Goal: Use online tool/utility: Utilize a website feature to perform a specific function

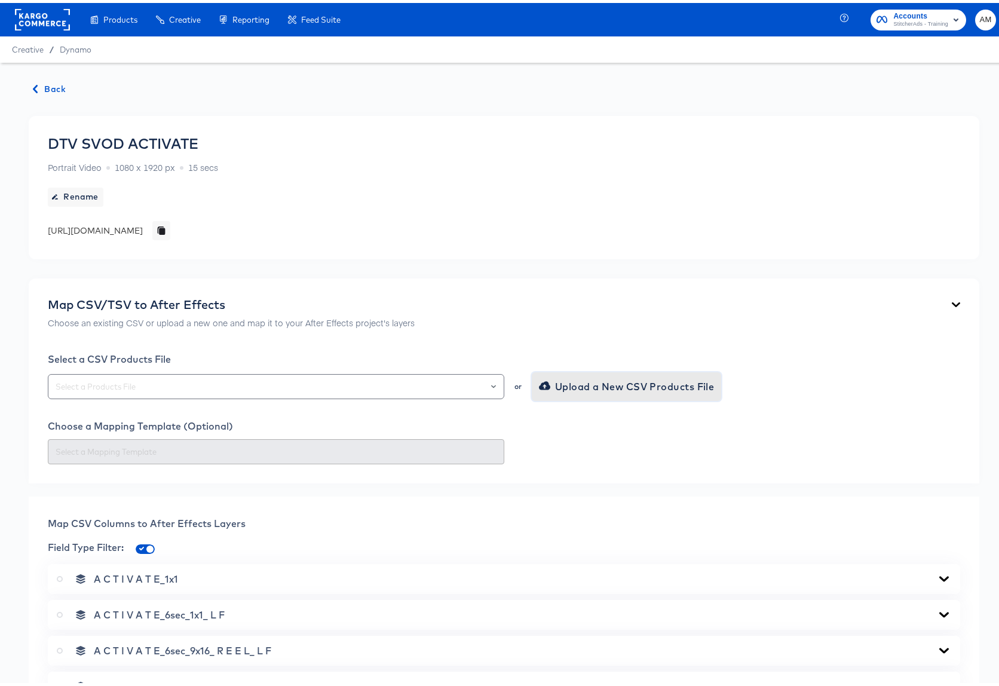
click at [585, 384] on span "Upload a New CSV Products File" at bounding box center [627, 383] width 173 height 17
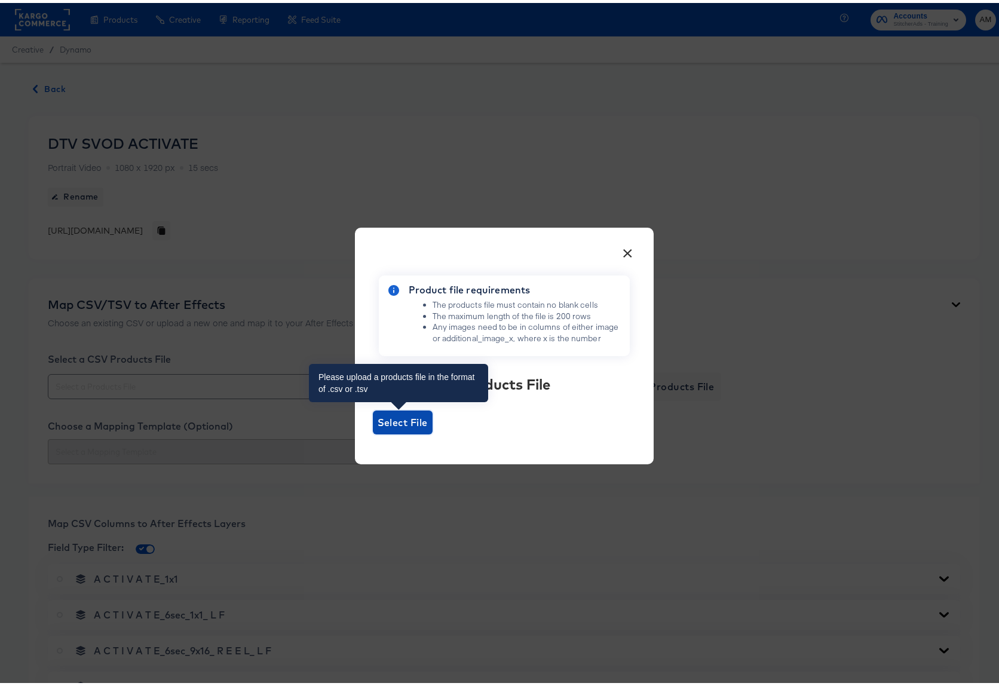
click at [388, 417] on span "Select File" at bounding box center [403, 419] width 50 height 17
click at [373, 431] on input "Select File" at bounding box center [373, 431] width 0 height 0
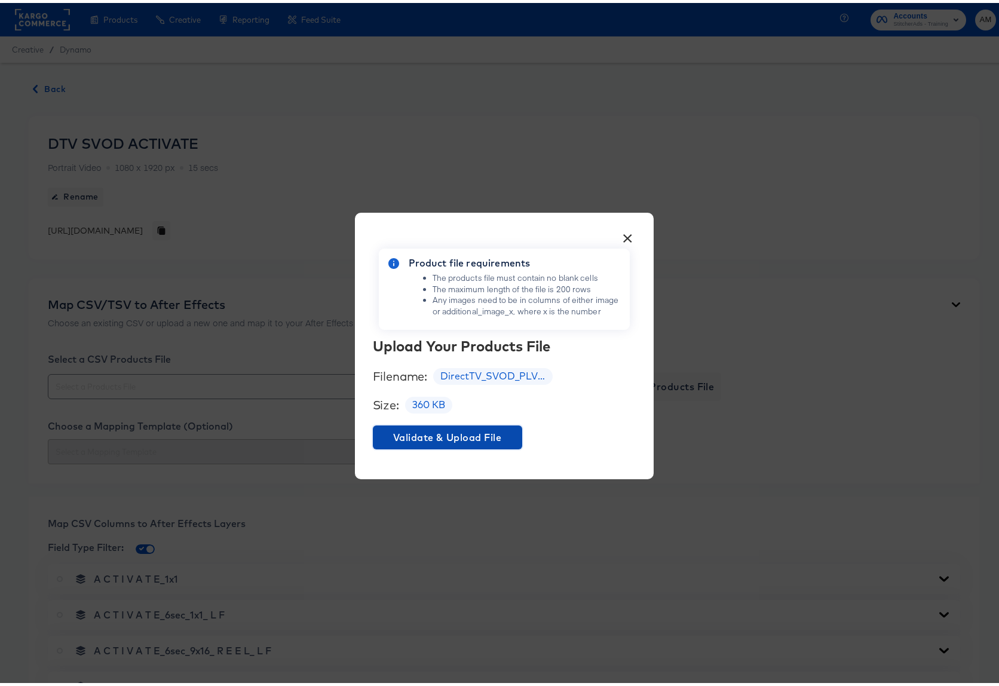
click at [422, 435] on span "Validate & Upload File" at bounding box center [448, 434] width 140 height 17
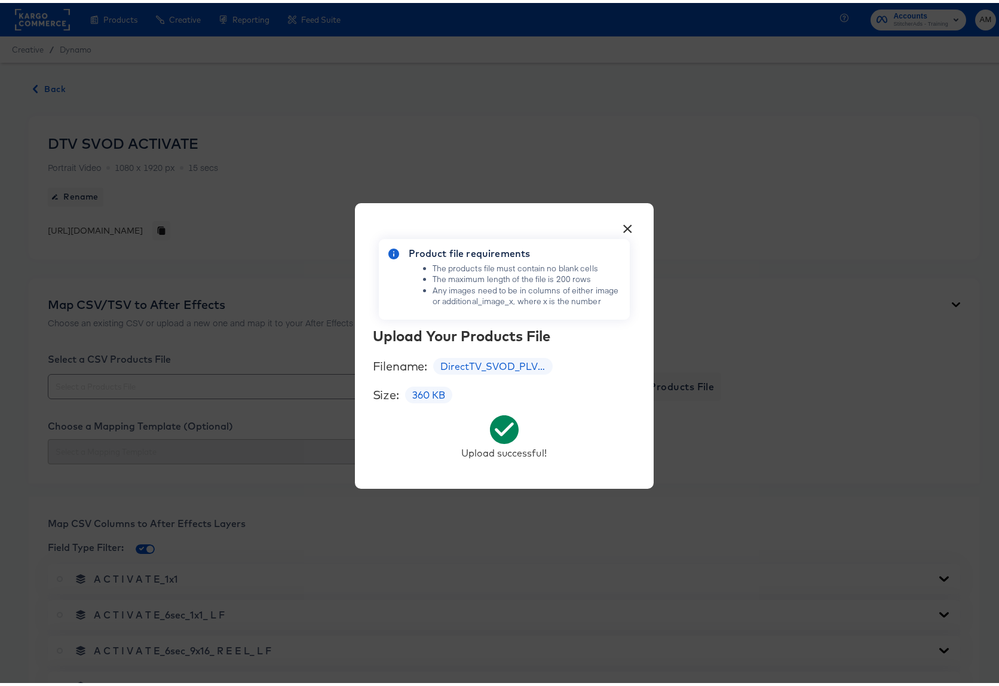
click at [625, 225] on button "×" at bounding box center [628, 223] width 22 height 22
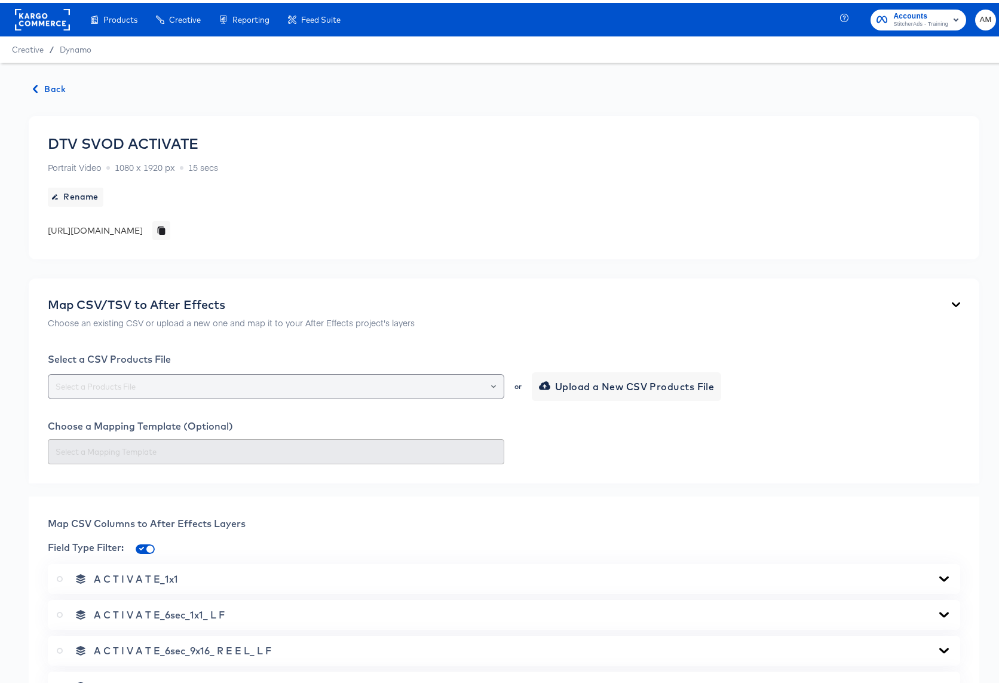
click at [491, 382] on icon "Open" at bounding box center [493, 383] width 5 height 5
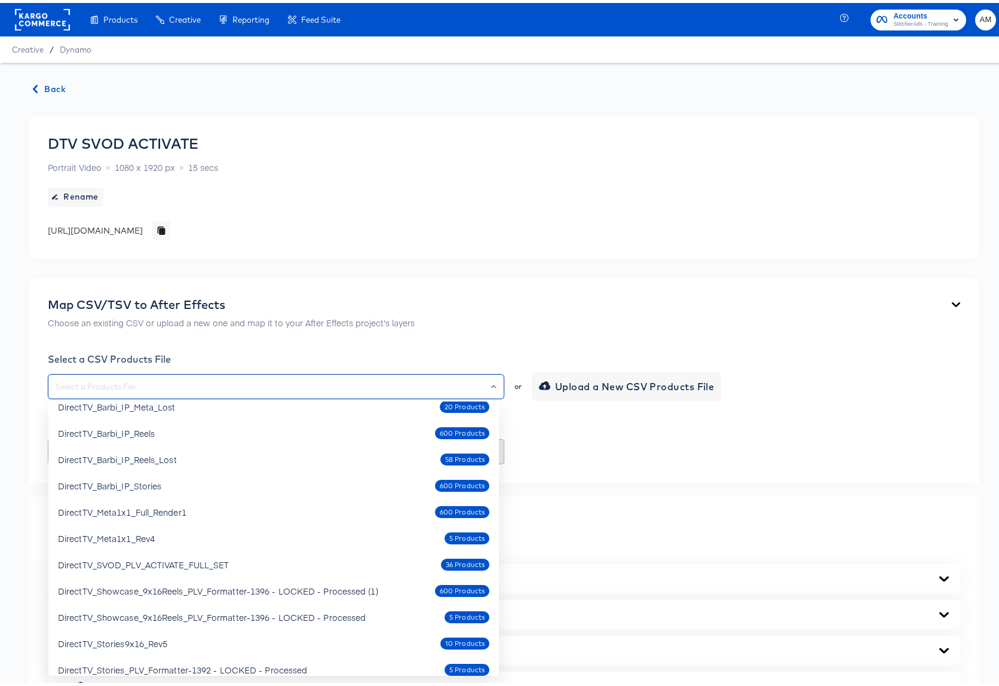
scroll to position [72, 0]
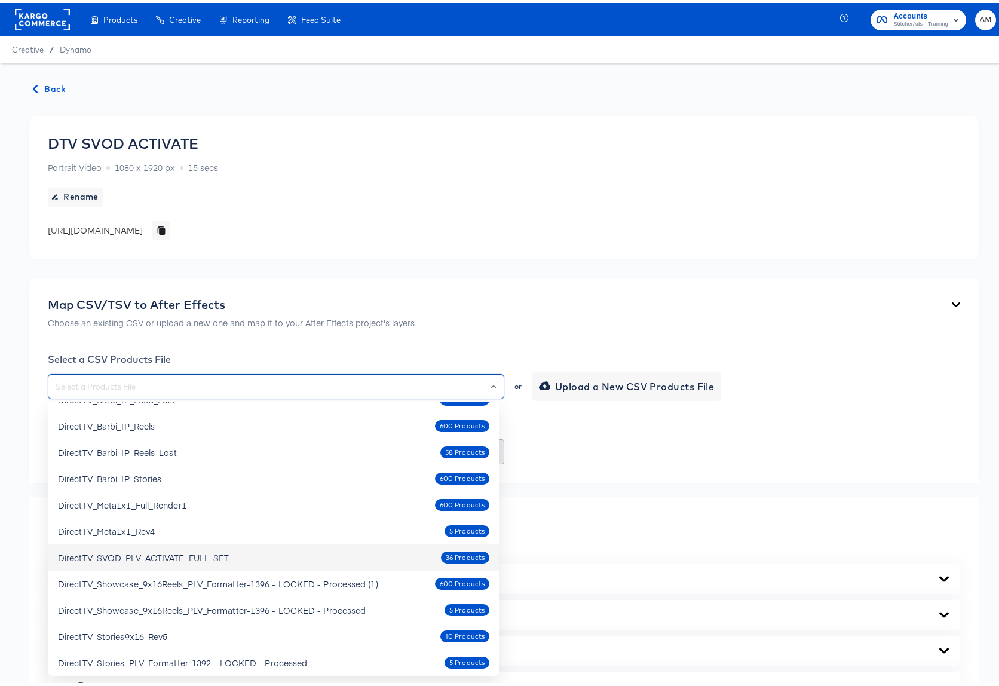
click at [192, 556] on div "DirectTV_SVOD_PLV_ACTIVATE_FULL_SET" at bounding box center [143, 554] width 171 height 12
type input "DirectTV_SVOD_PLV_ACTIVATE_FULL_SET"
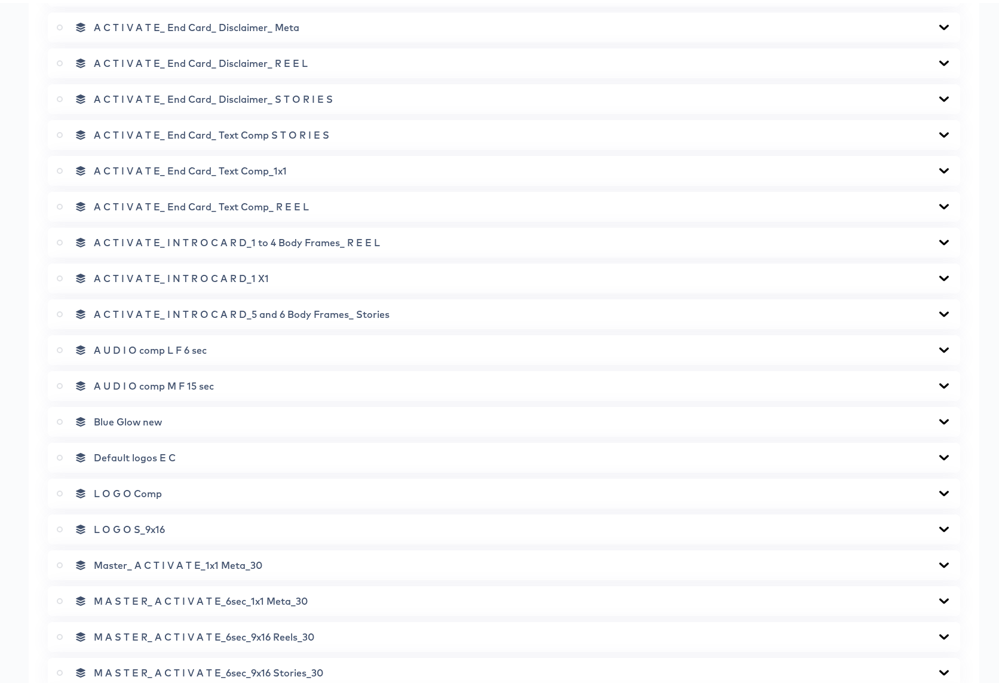
scroll to position [1447, 0]
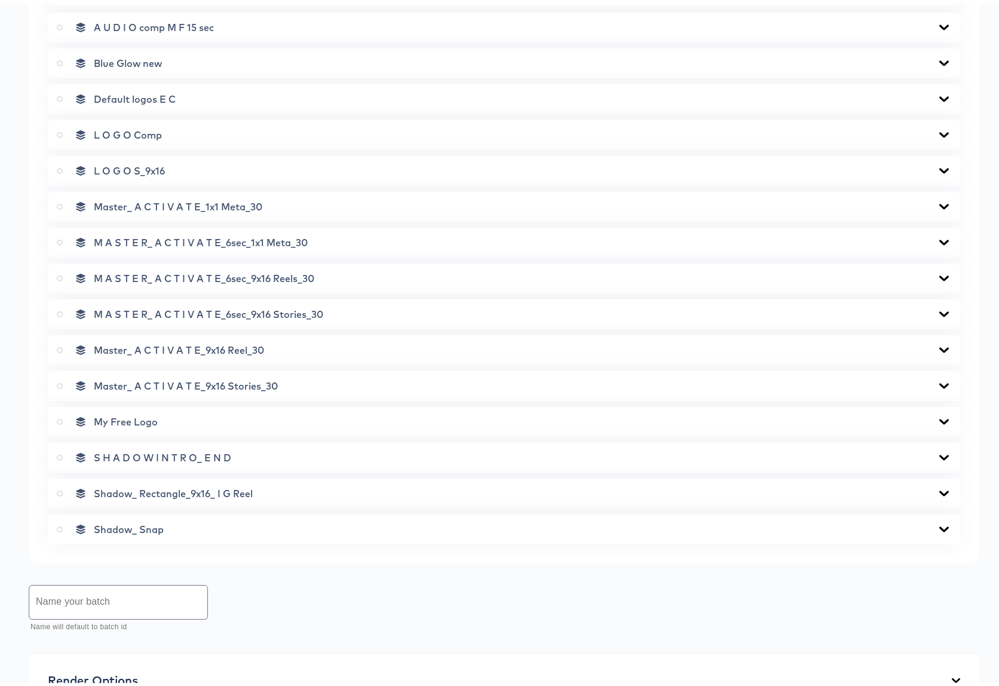
click at [60, 203] on icon at bounding box center [60, 204] width 6 height 6
click at [0, 0] on input "radio" at bounding box center [0, 0] width 0 height 0
click at [937, 201] on icon at bounding box center [944, 204] width 14 height 10
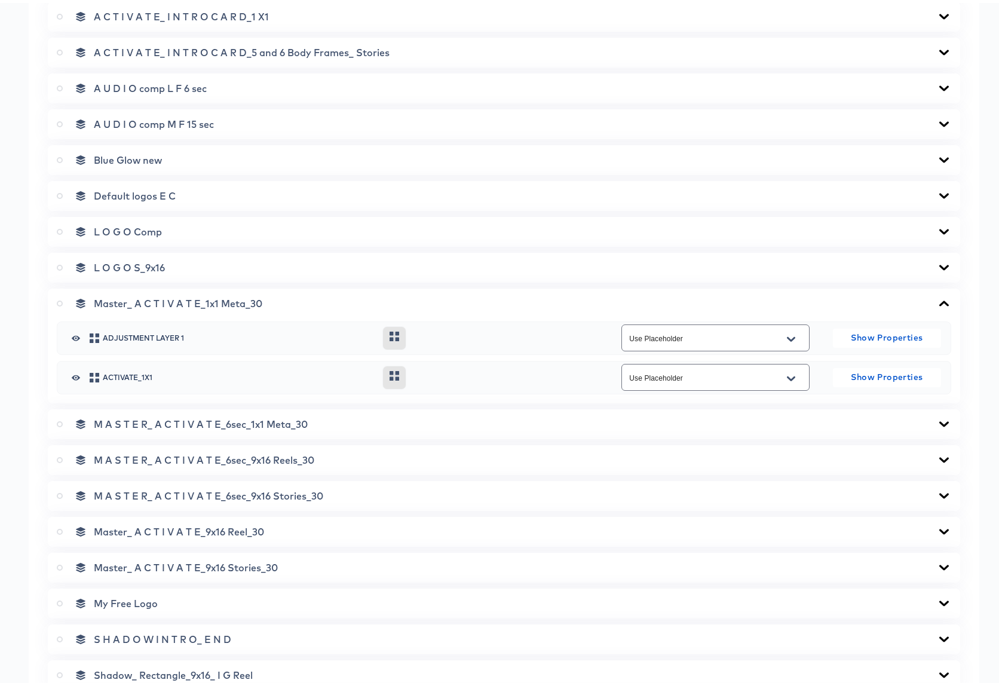
scroll to position [1344, 0]
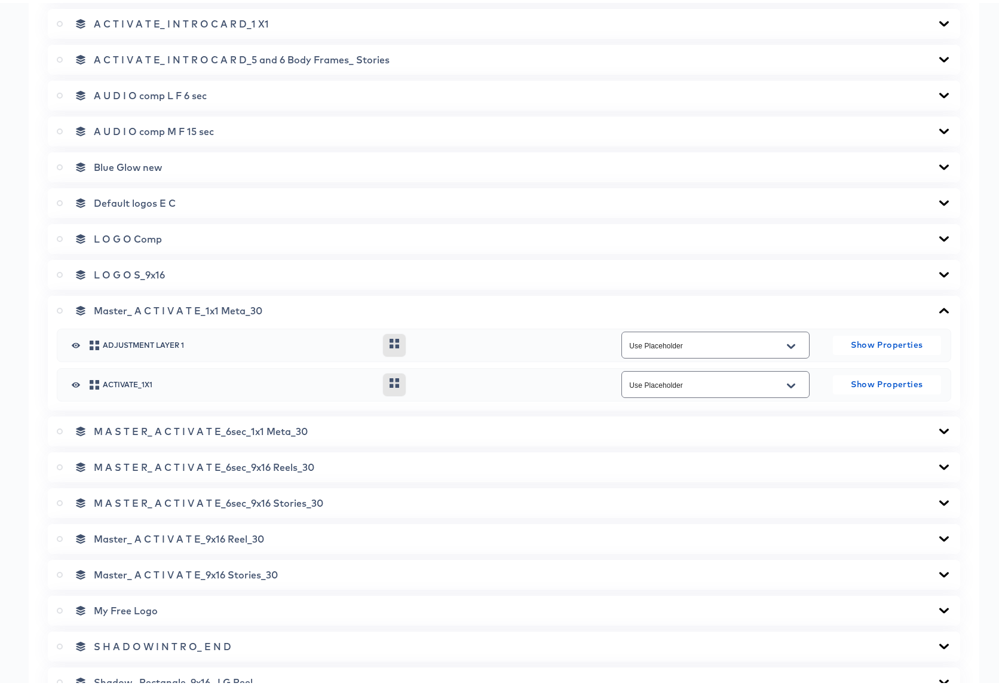
click at [939, 308] on icon at bounding box center [944, 307] width 10 height 5
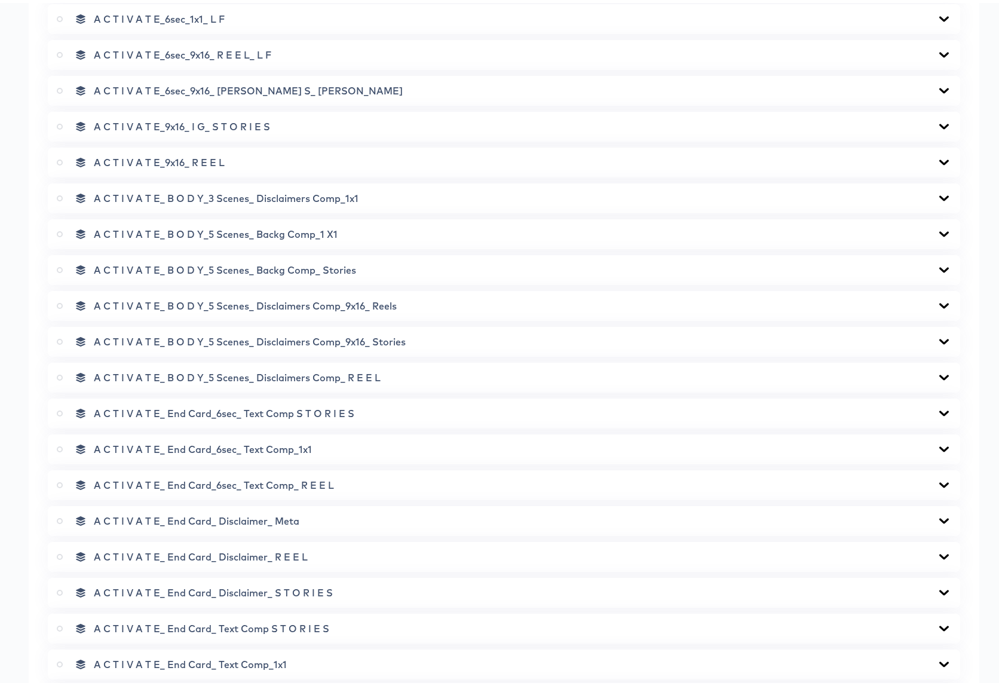
scroll to position [210, 0]
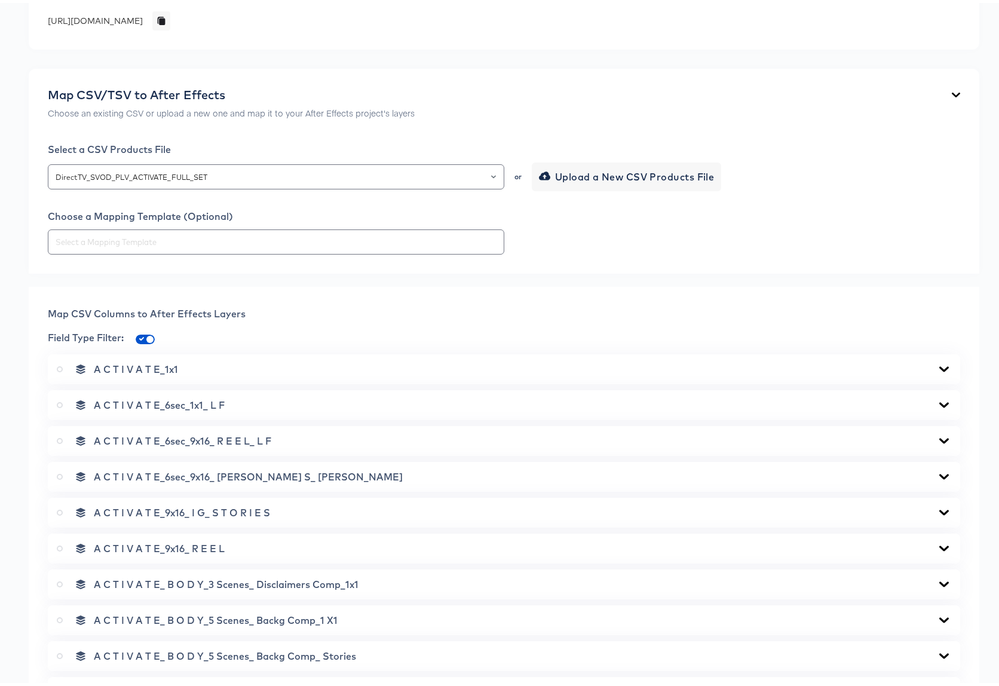
click at [937, 364] on icon at bounding box center [944, 366] width 14 height 10
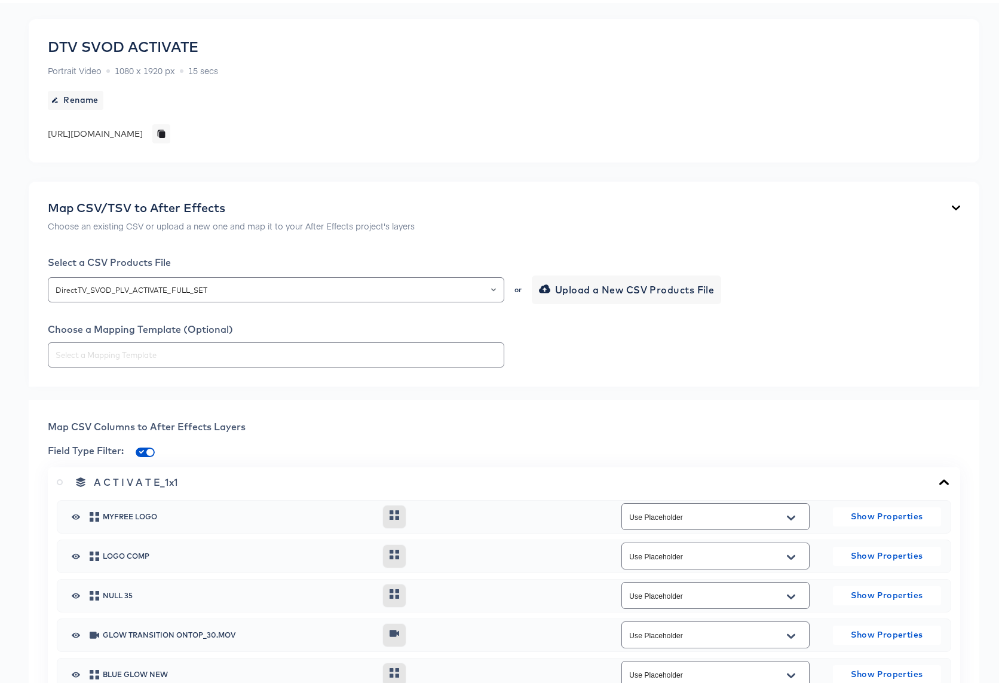
scroll to position [112, 0]
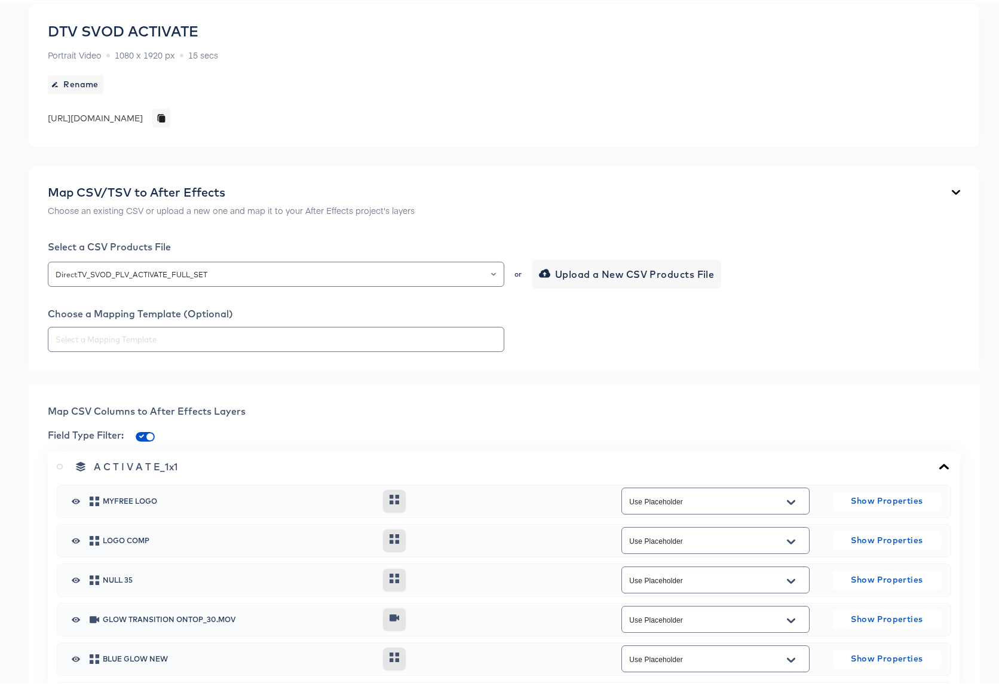
click at [937, 464] on icon at bounding box center [944, 464] width 14 height 10
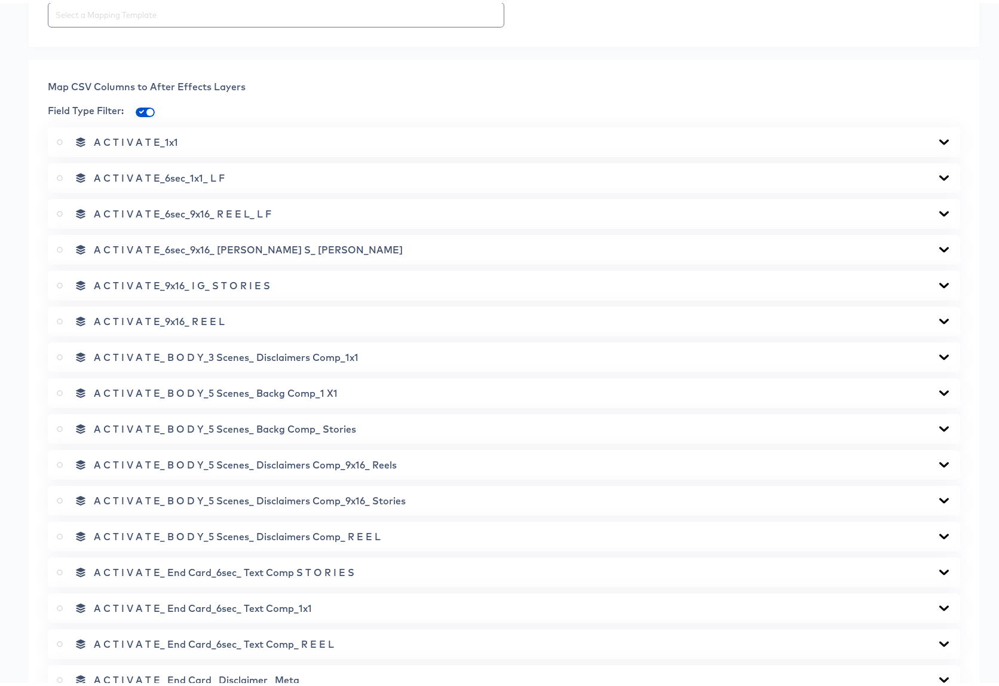
scroll to position [435, 0]
click at [939, 355] on icon at bounding box center [944, 355] width 10 height 5
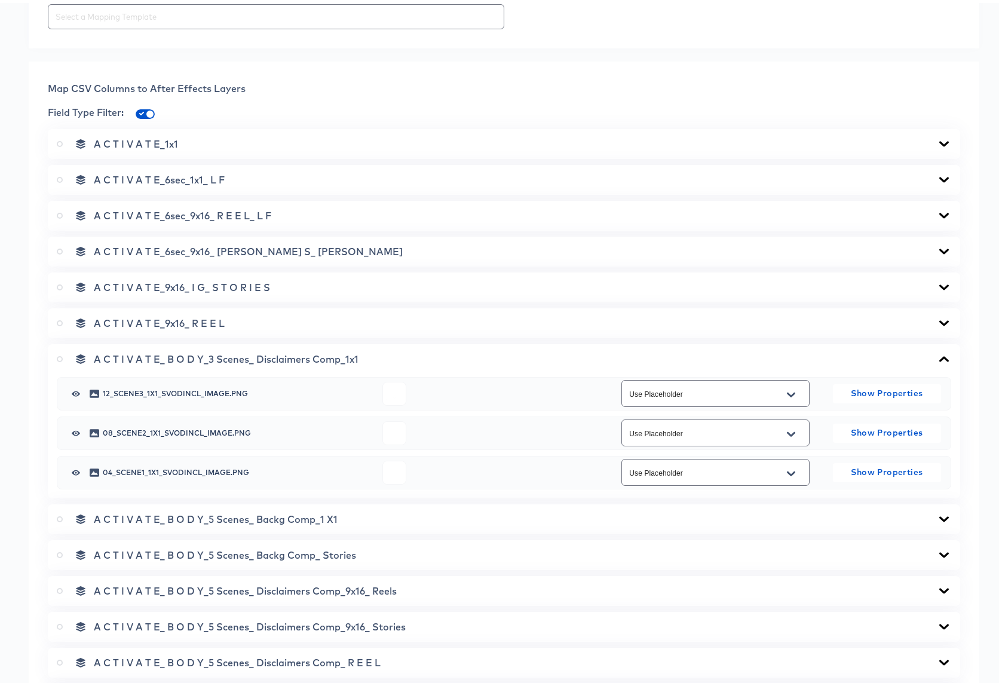
click at [787, 388] on icon "Open" at bounding box center [791, 392] width 8 height 10
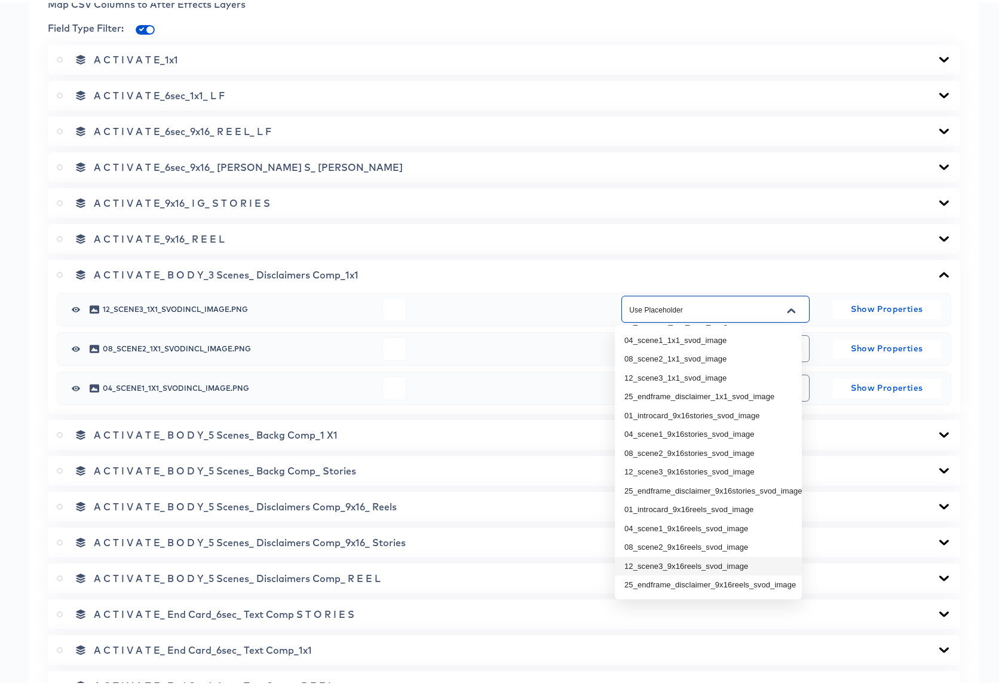
scroll to position [520, 0]
click at [695, 365] on li "12_scene3_1x1_svod_image" at bounding box center [708, 374] width 187 height 19
type input "12_scene3_1x1_svod_image"
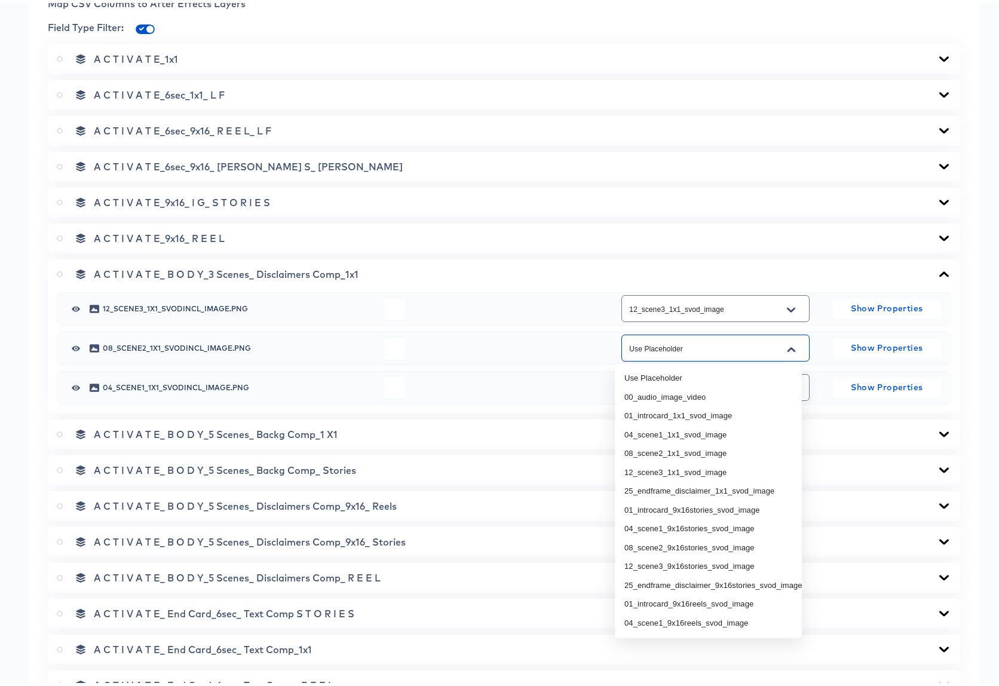
click at [691, 348] on input "Use Placeholder" at bounding box center [706, 346] width 159 height 14
click at [704, 449] on li "08_scene2_1x1_svod_image" at bounding box center [708, 450] width 187 height 19
type input "08_scene2_1x1_svod_image"
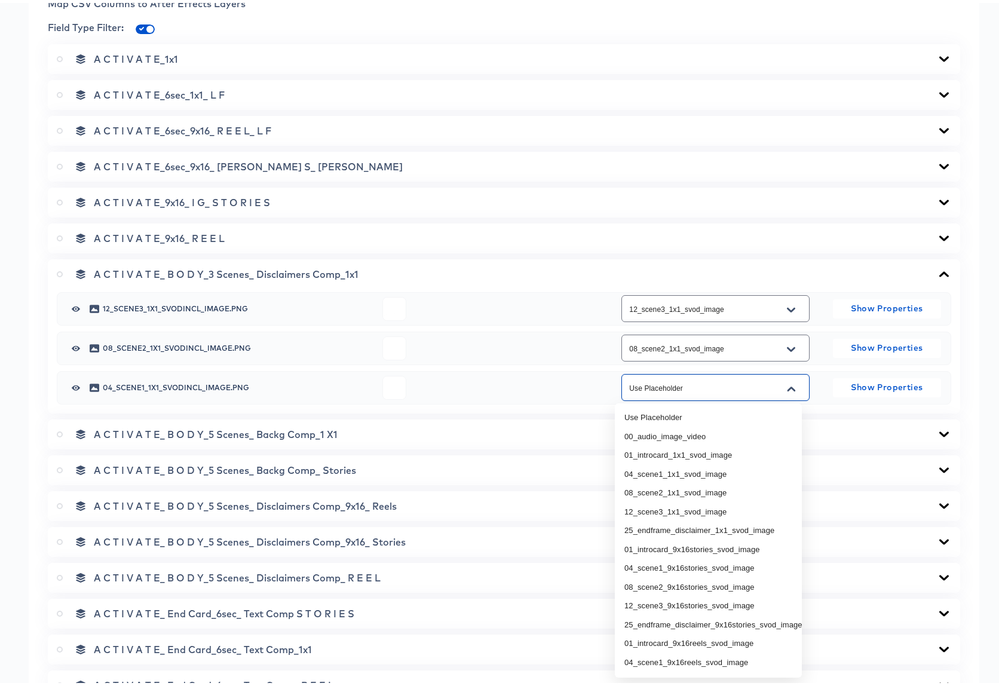
click at [700, 387] on input "Use Placeholder" at bounding box center [706, 385] width 159 height 14
click at [685, 470] on li "04_scene1_1x1_svod_image" at bounding box center [708, 471] width 187 height 19
type input "04_scene1_1x1_svod_image"
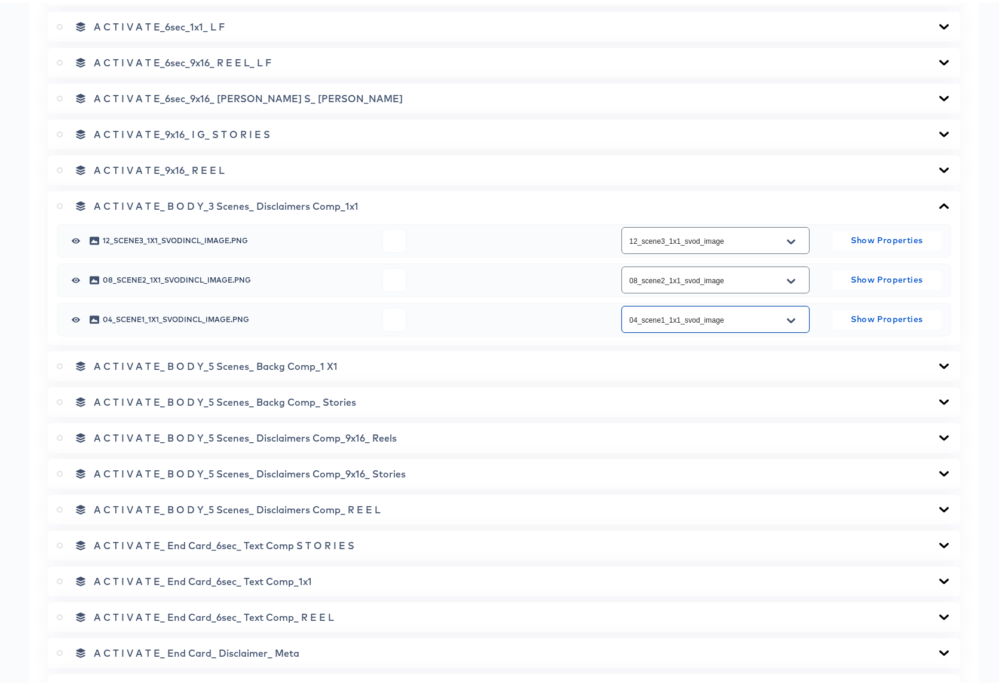
scroll to position [590, 0]
click at [937, 360] on icon at bounding box center [944, 362] width 14 height 10
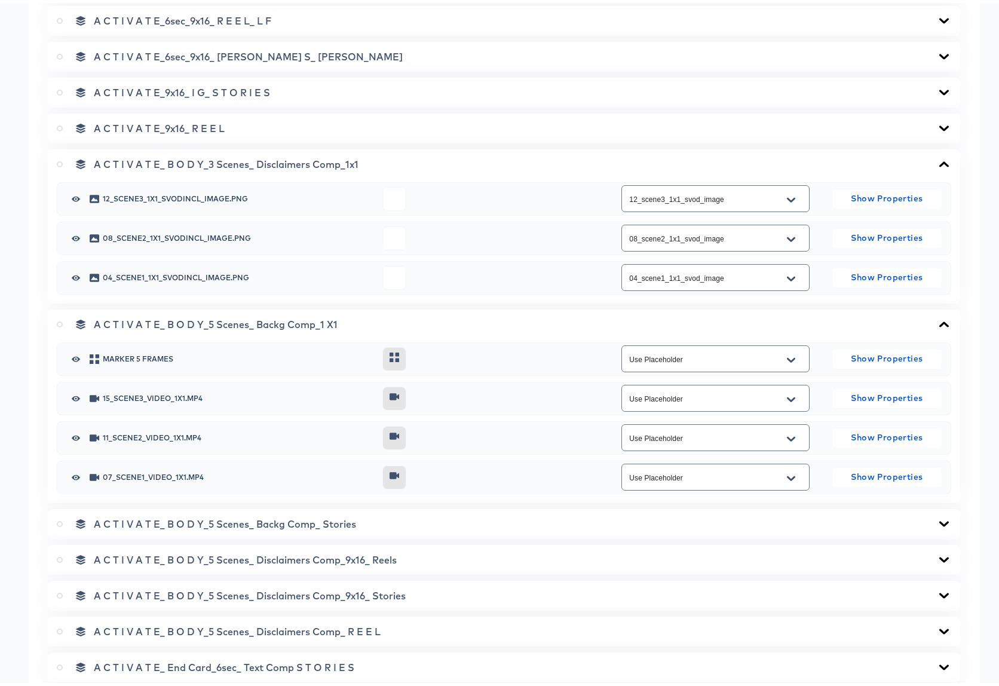
scroll to position [640, 0]
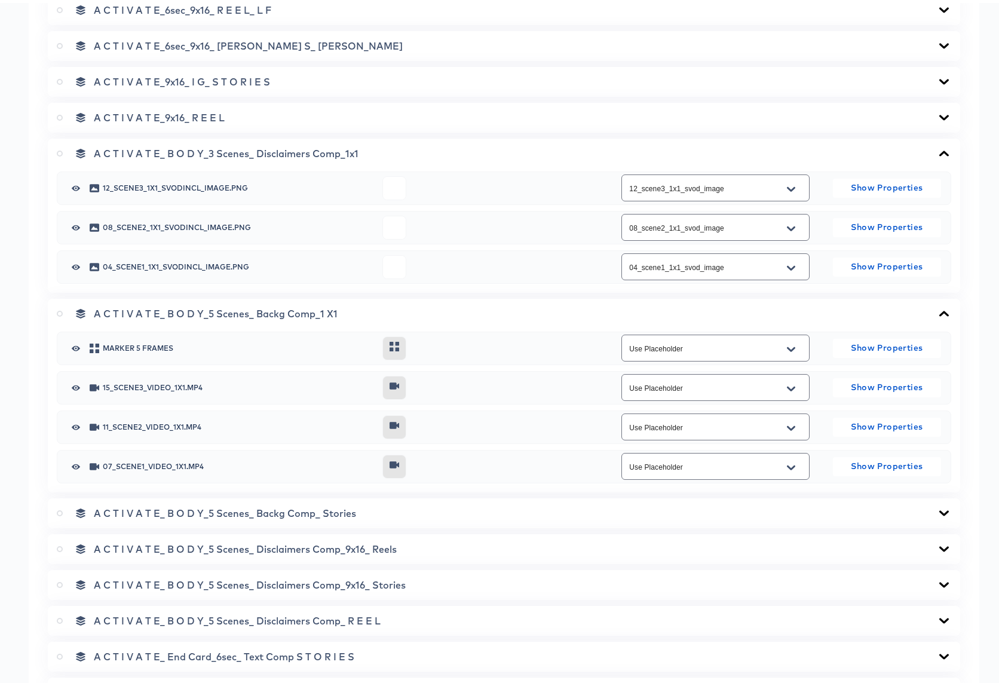
click at [787, 388] on icon "Open" at bounding box center [791, 386] width 8 height 10
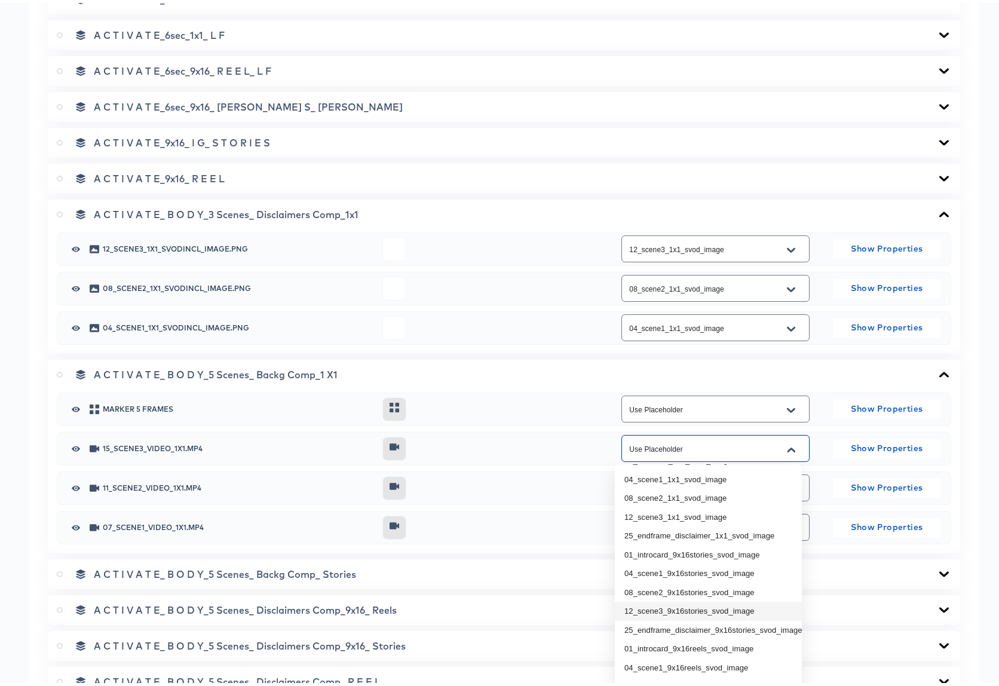
scroll to position [455, 0]
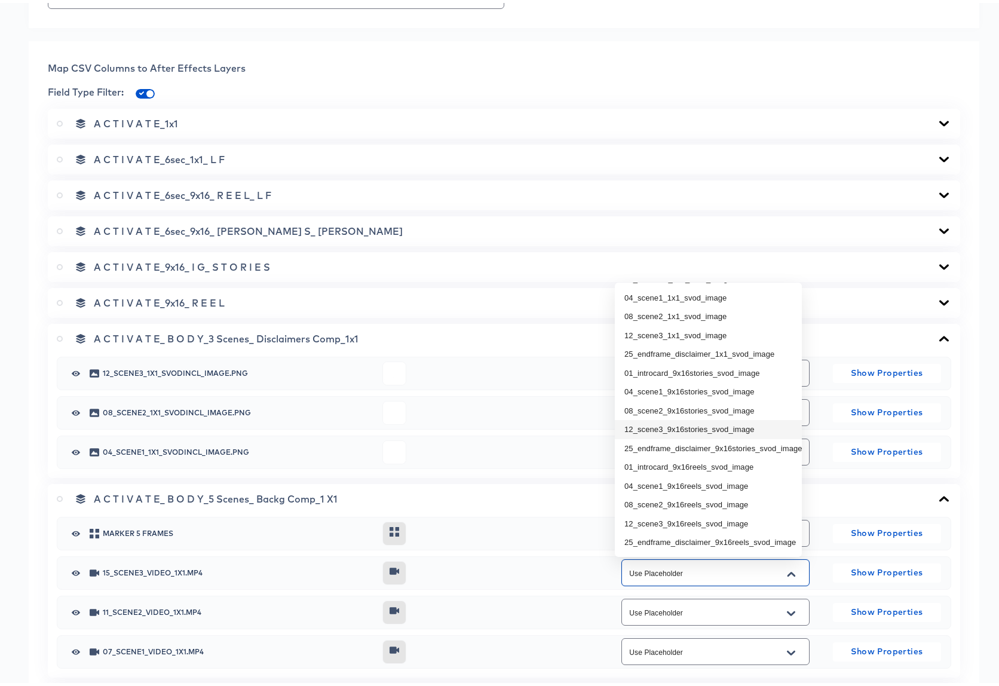
click at [143, 88] on span at bounding box center [145, 91] width 19 height 10
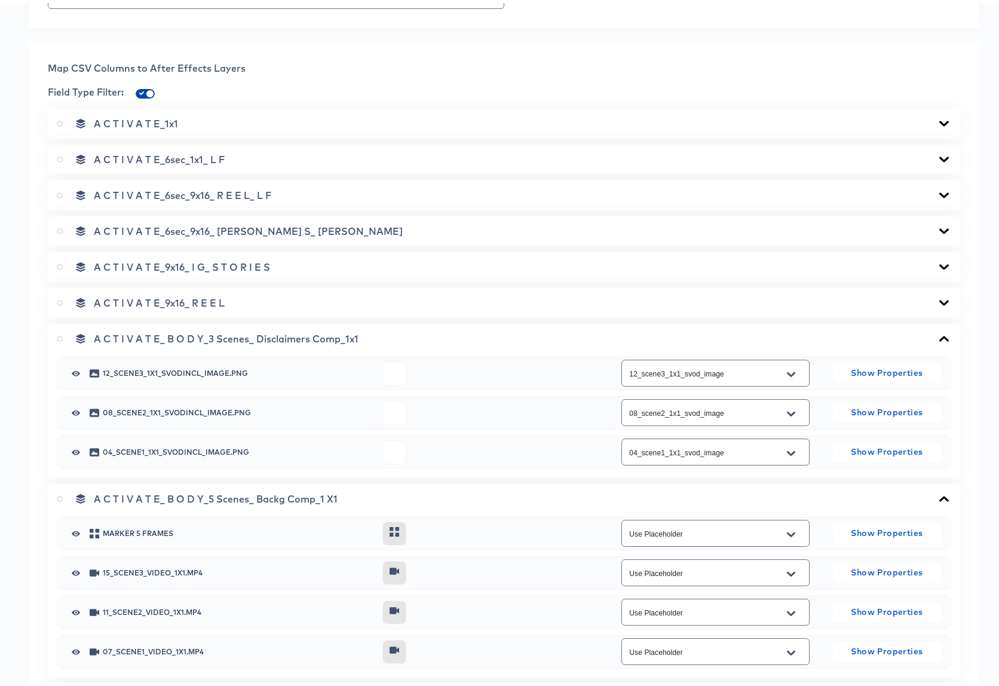
click at [144, 89] on input "checkbox" at bounding box center [150, 93] width 29 height 10
checkbox input "false"
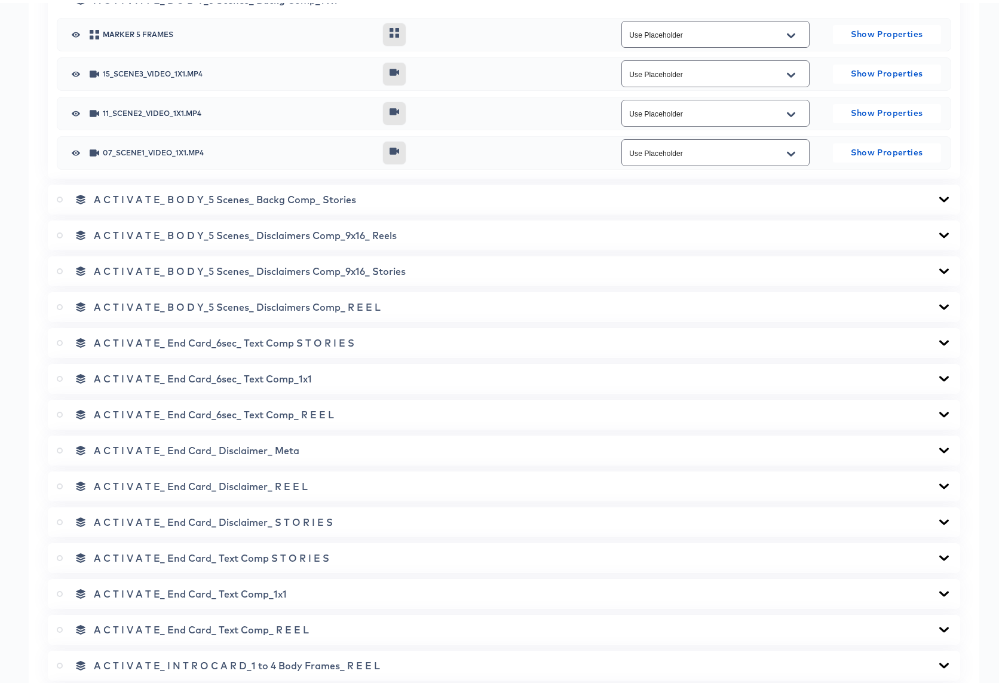
scroll to position [926, 0]
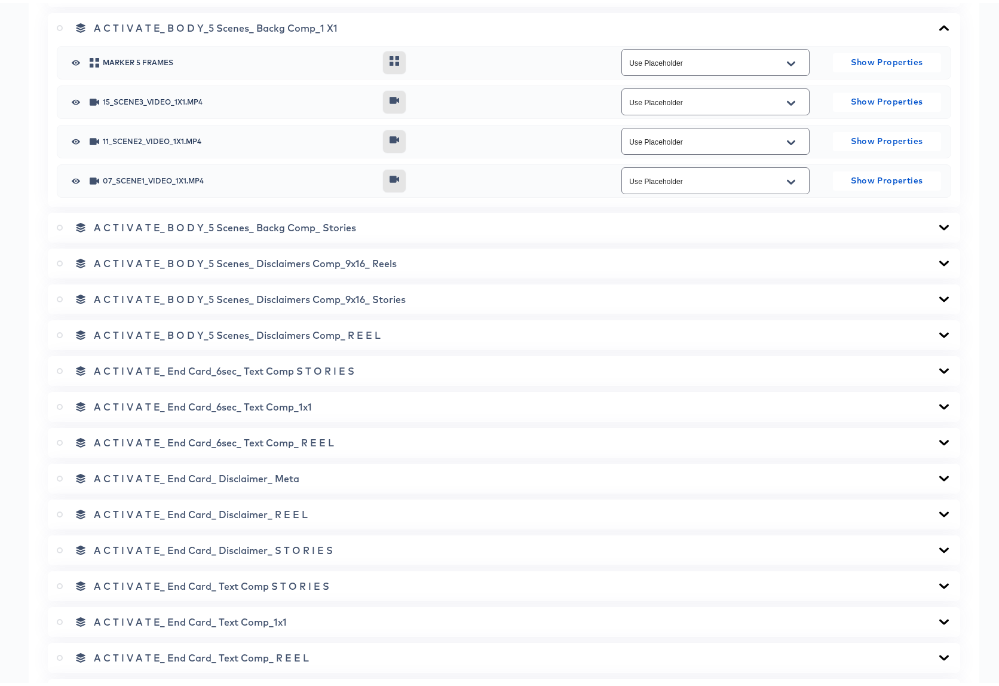
click at [692, 97] on input "Use Placeholder" at bounding box center [706, 100] width 159 height 14
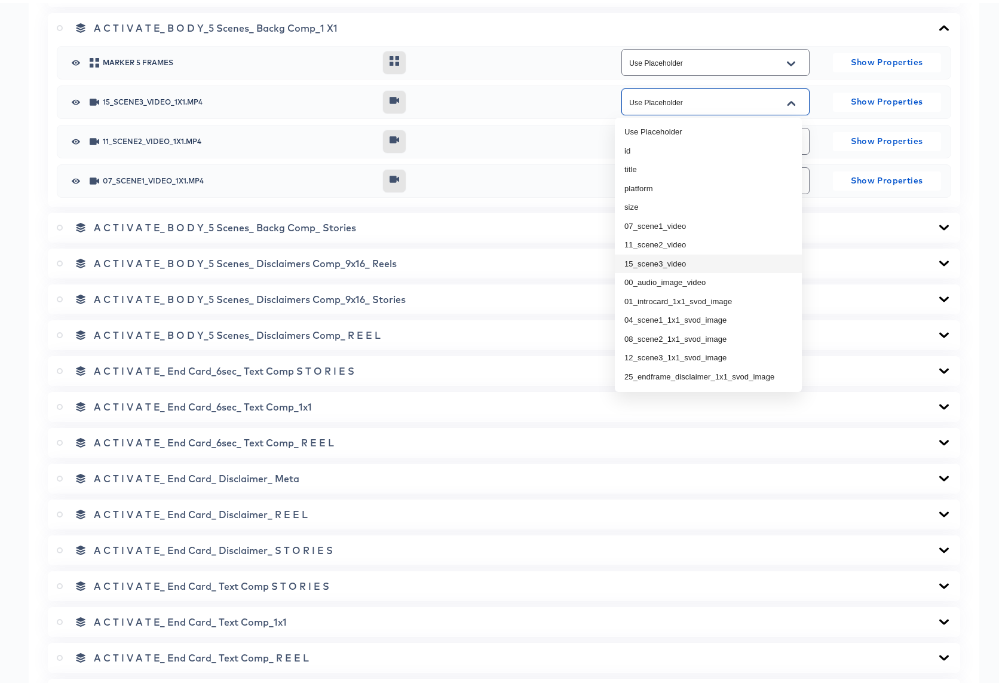
click at [695, 258] on li "15_scene3_video" at bounding box center [708, 260] width 187 height 19
type input "15_scene3_video"
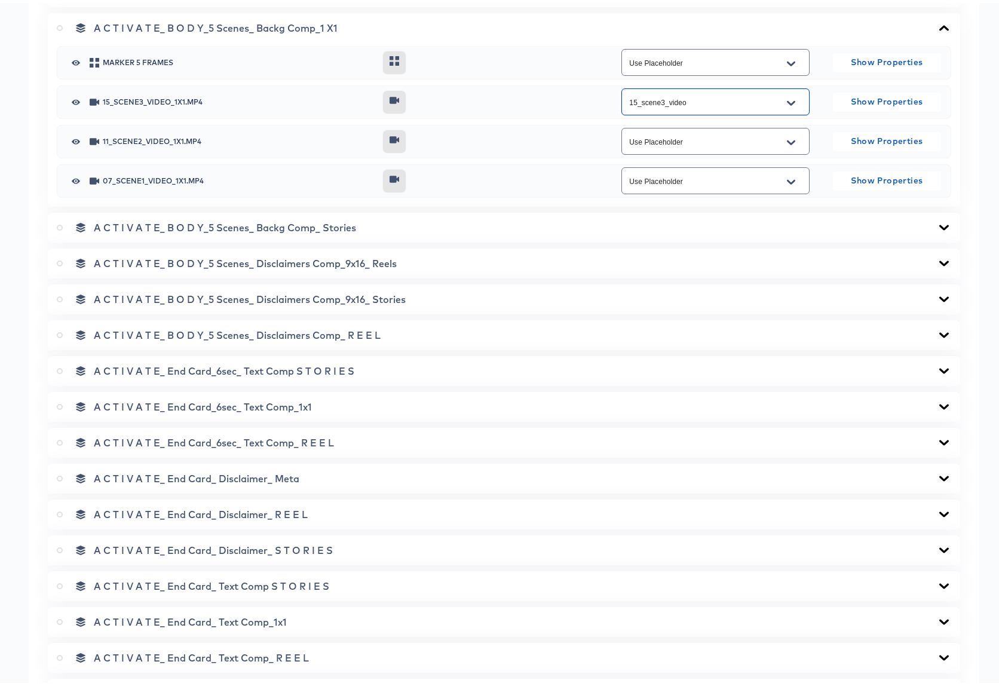
click at [679, 140] on input "Use Placeholder" at bounding box center [706, 139] width 159 height 14
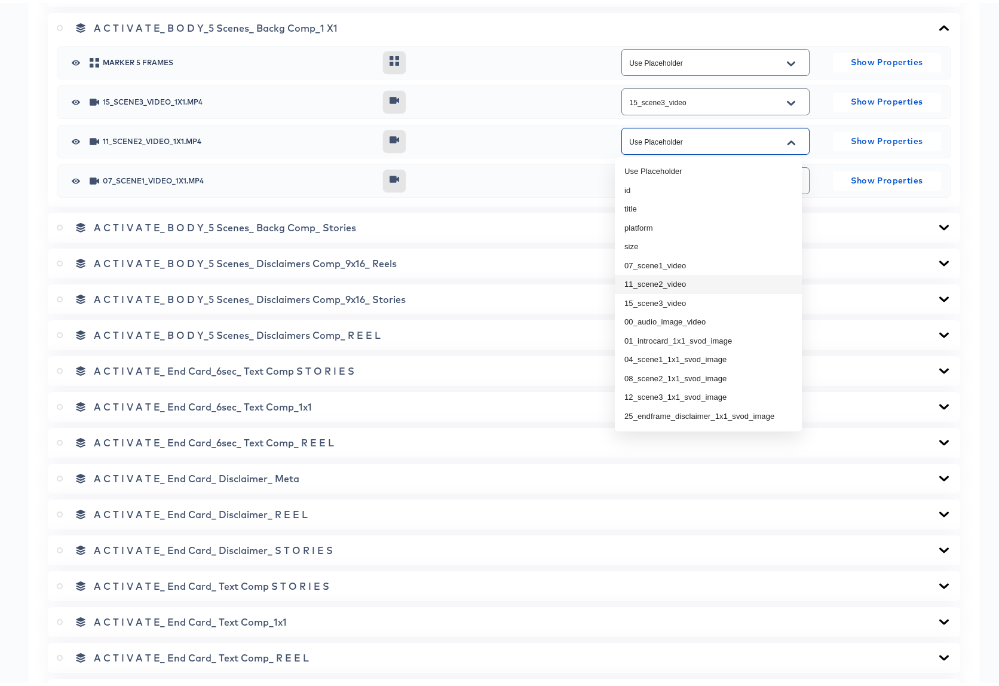
click at [656, 284] on li "11_scene2_video" at bounding box center [708, 281] width 187 height 19
type input "11_scene2_video"
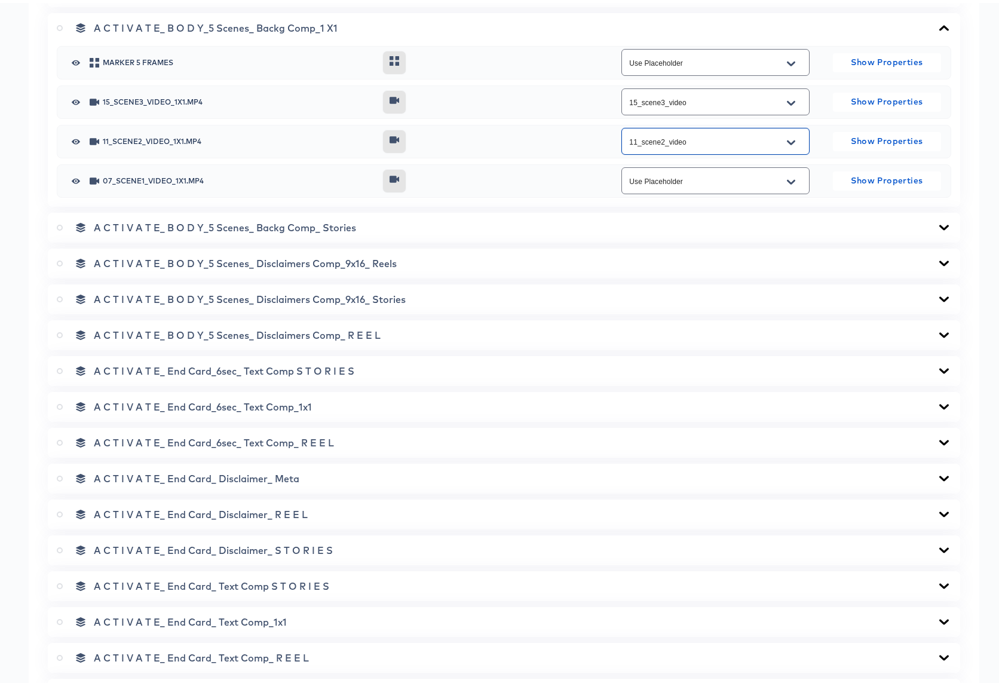
click at [666, 180] on input "Use Placeholder" at bounding box center [706, 178] width 159 height 14
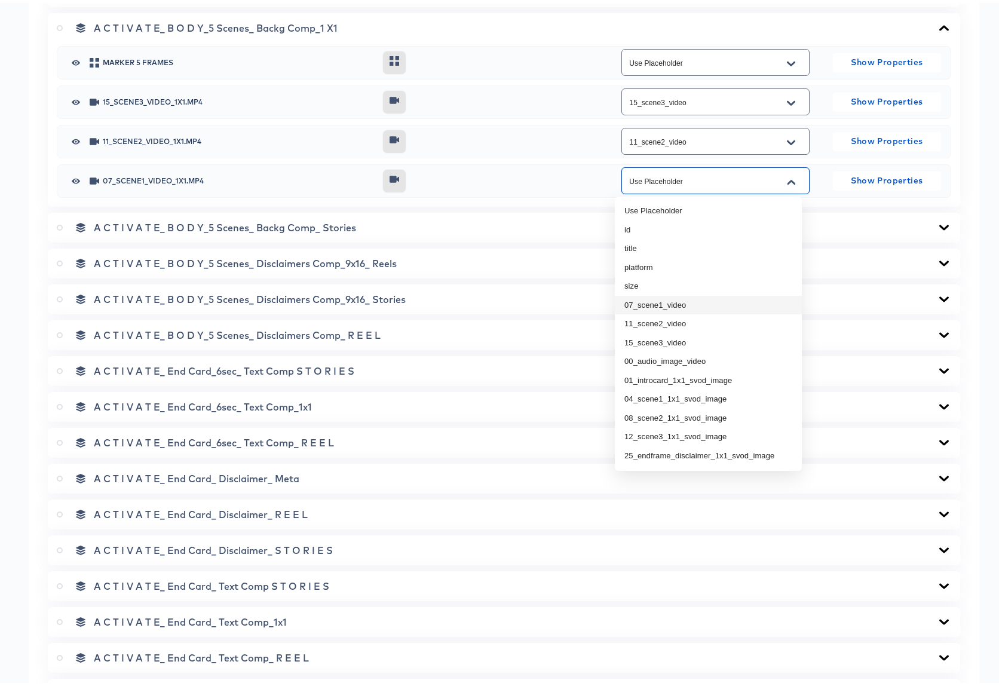
click at [661, 299] on li "07_scene1_video" at bounding box center [708, 302] width 187 height 19
type input "07_scene1_video"
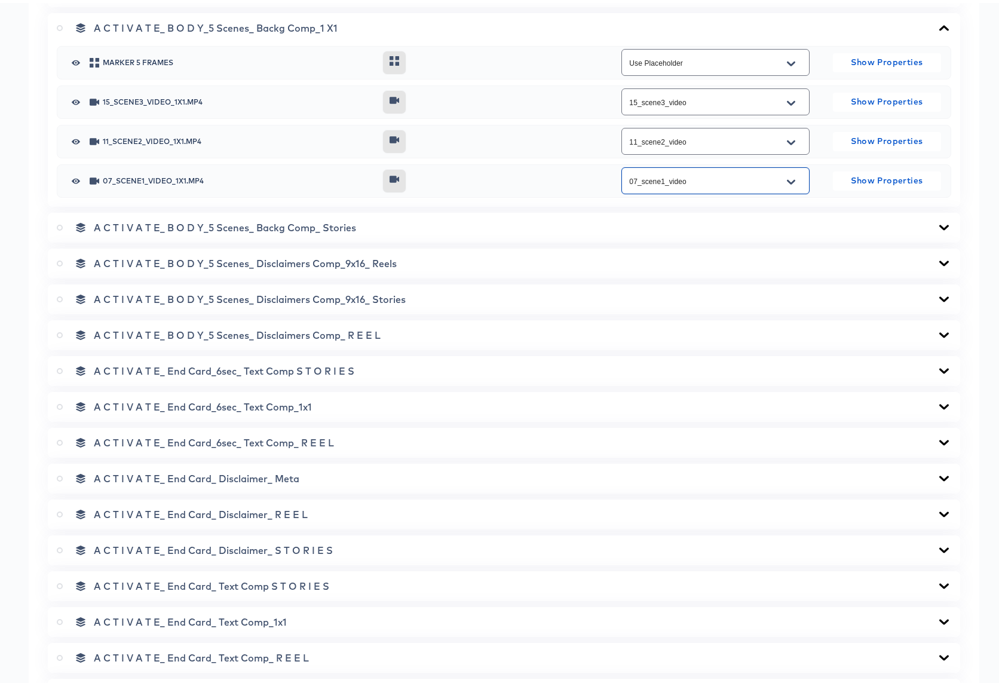
click at [939, 224] on icon at bounding box center [944, 224] width 10 height 5
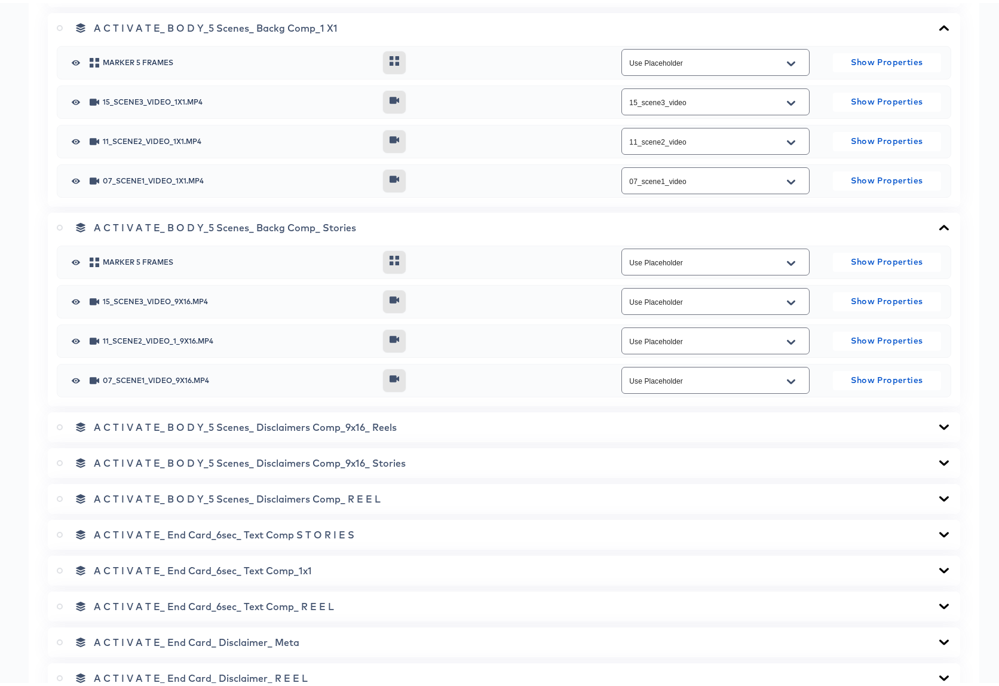
click at [939, 224] on icon at bounding box center [944, 224] width 10 height 5
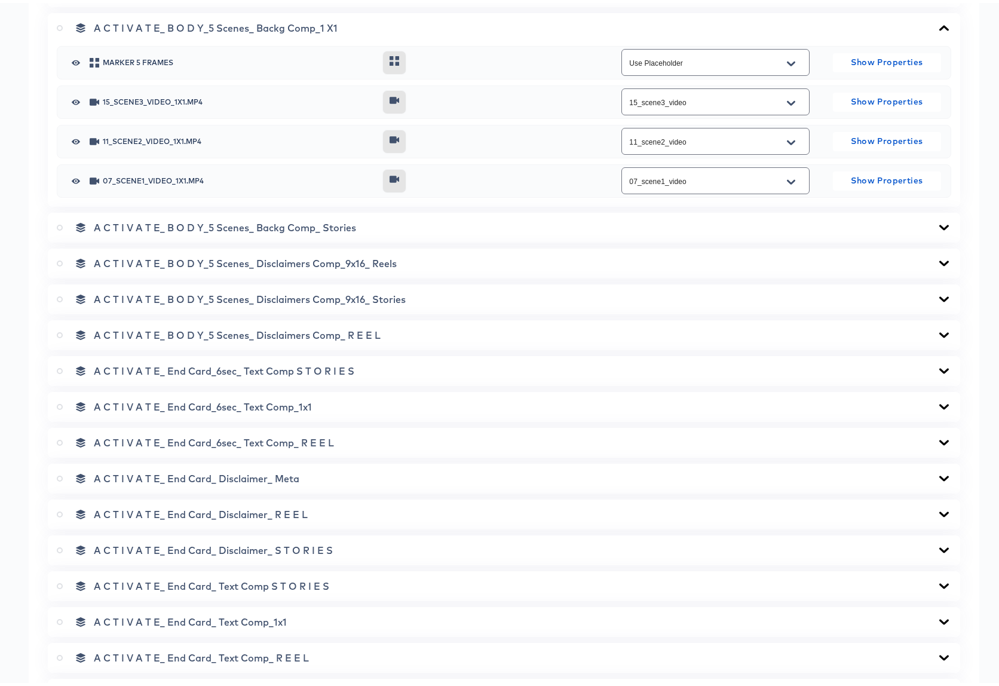
click at [939, 403] on icon at bounding box center [944, 403] width 10 height 5
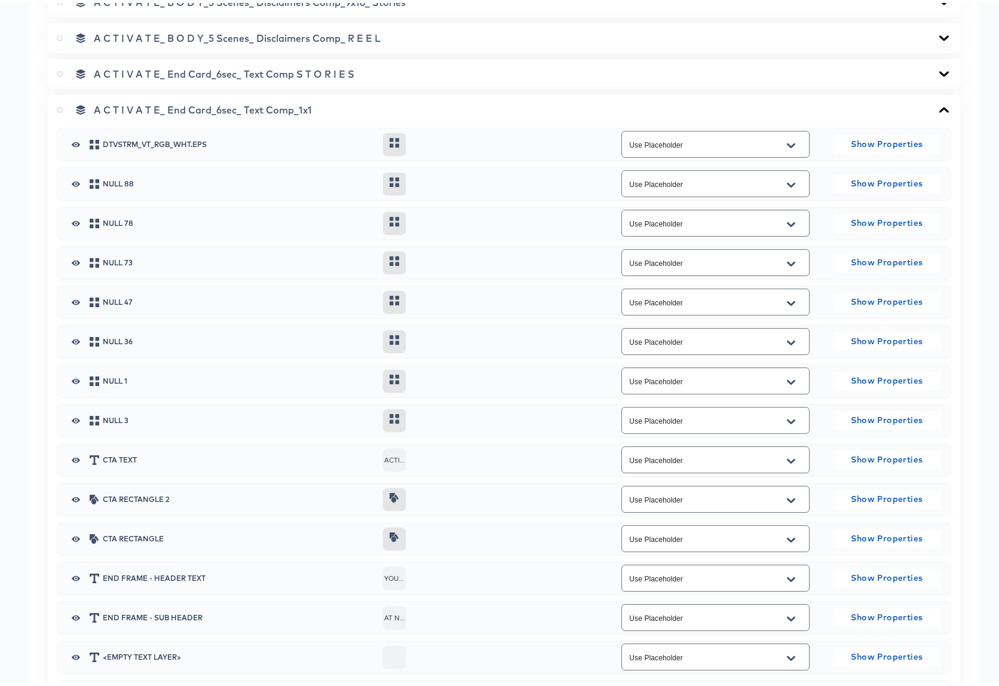
scroll to position [1157, 0]
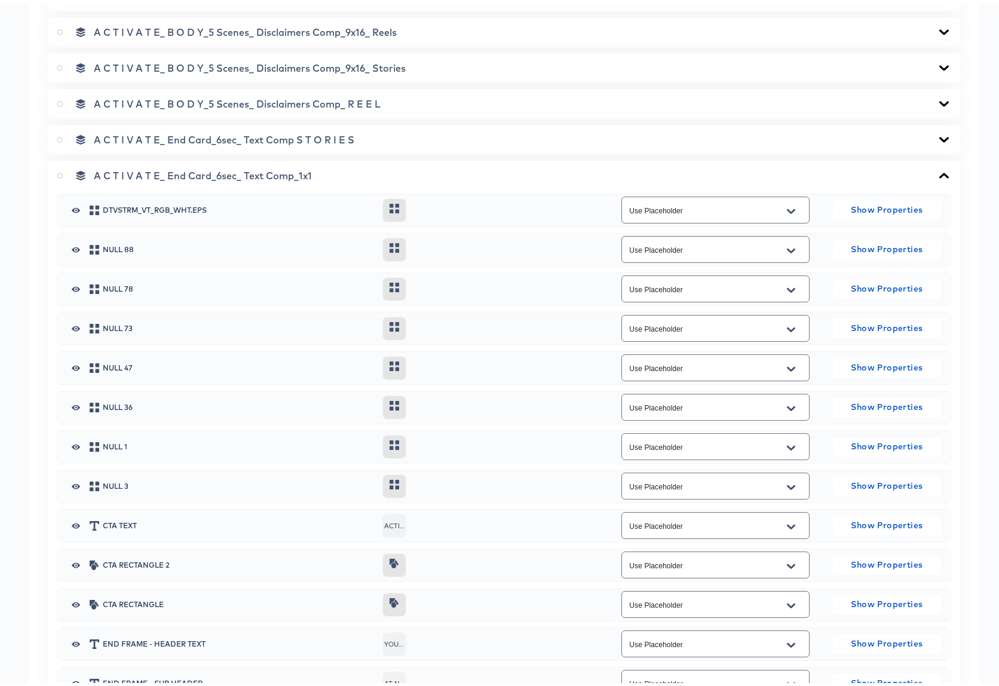
click at [937, 173] on icon at bounding box center [944, 173] width 14 height 10
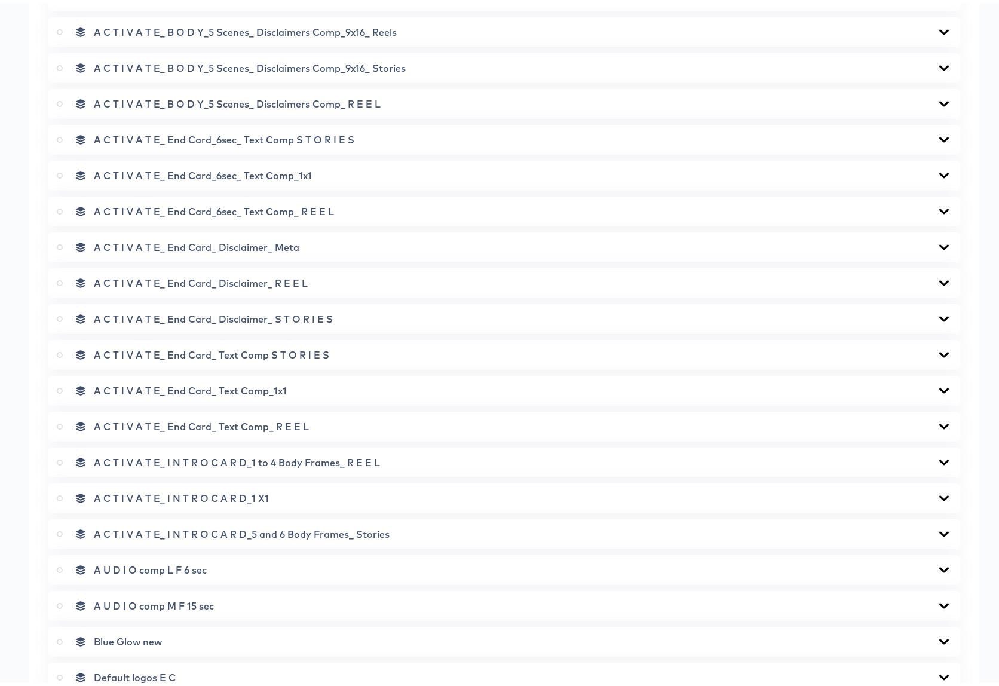
click at [937, 241] on icon at bounding box center [944, 245] width 14 height 10
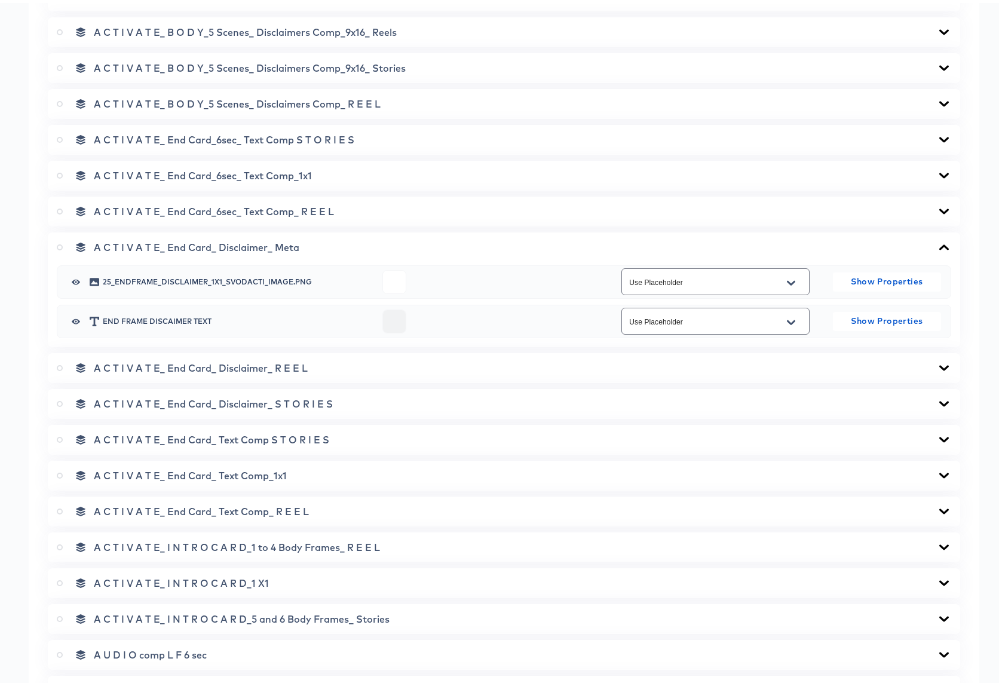
click at [790, 279] on button "Open" at bounding box center [791, 280] width 18 height 19
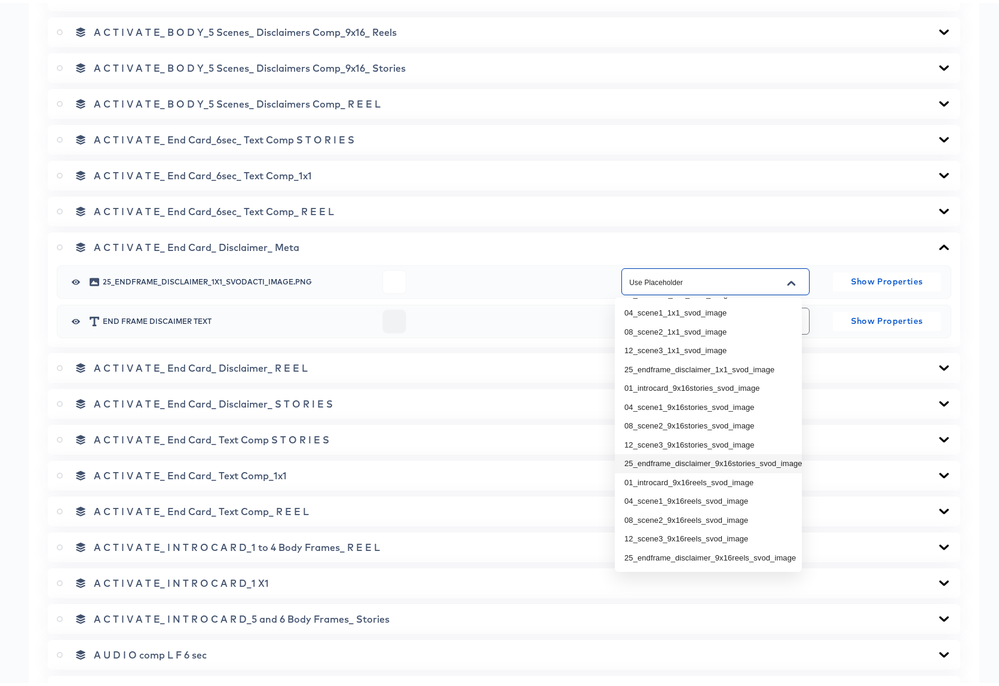
scroll to position [194, 0]
click at [697, 360] on li "25_endframe_disclaimer_1x1_svod_image" at bounding box center [708, 366] width 187 height 19
type input "25_endframe_disclaimer_1x1_svod_image"
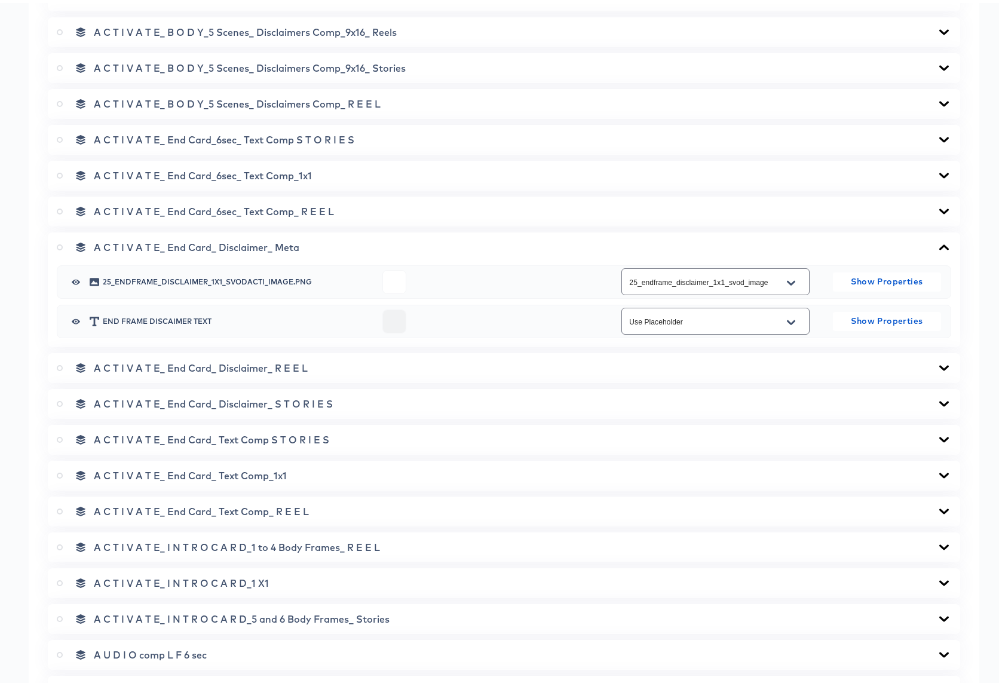
click at [937, 241] on icon at bounding box center [944, 245] width 14 height 10
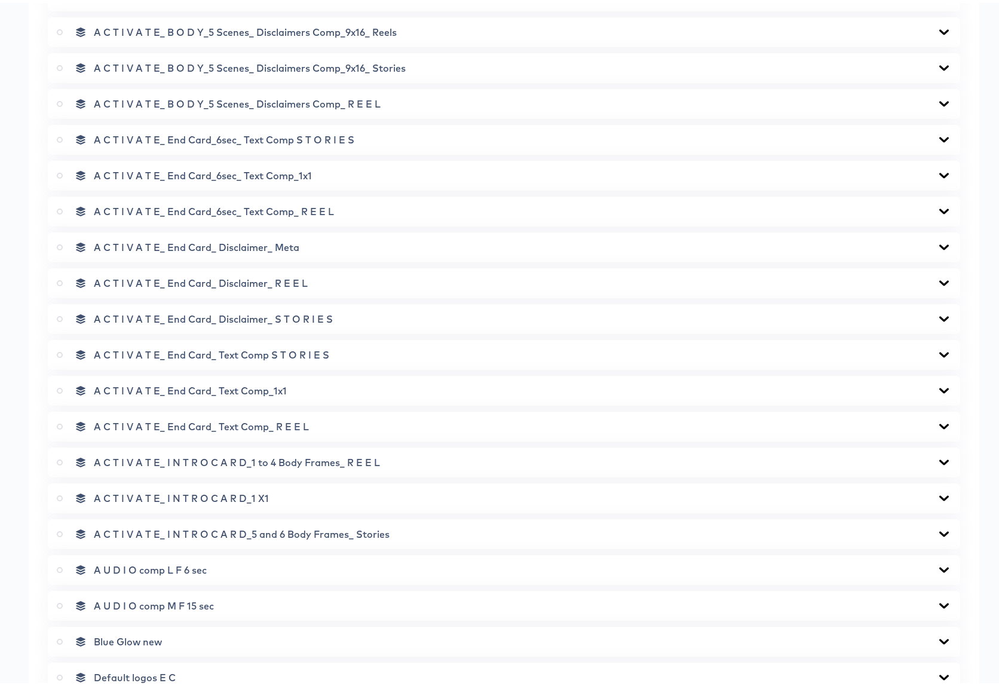
click at [940, 386] on icon at bounding box center [944, 388] width 14 height 10
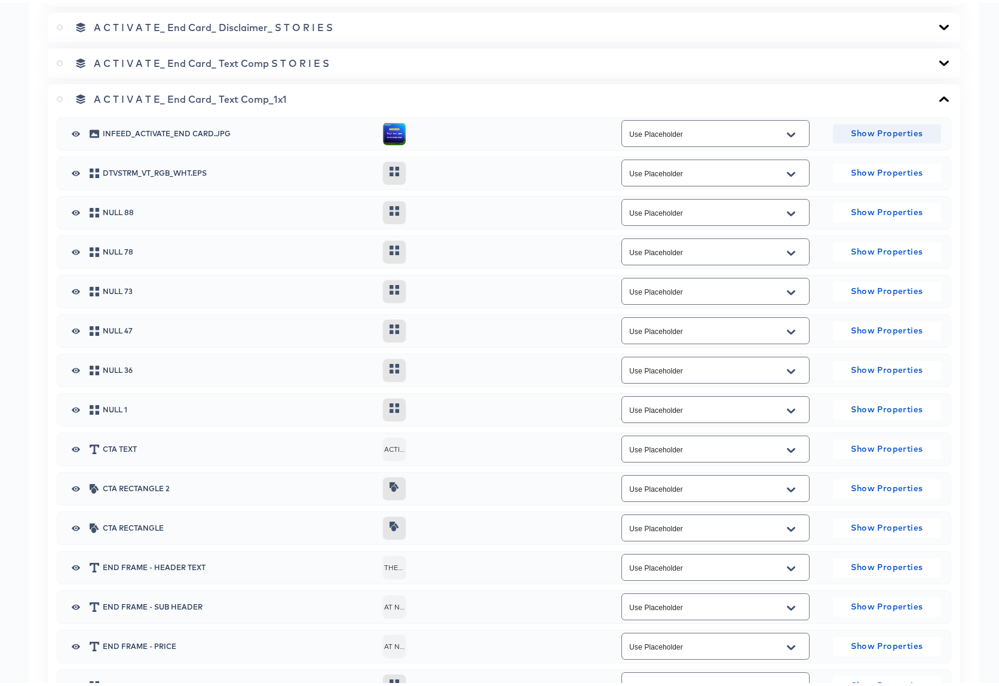
scroll to position [1195, 0]
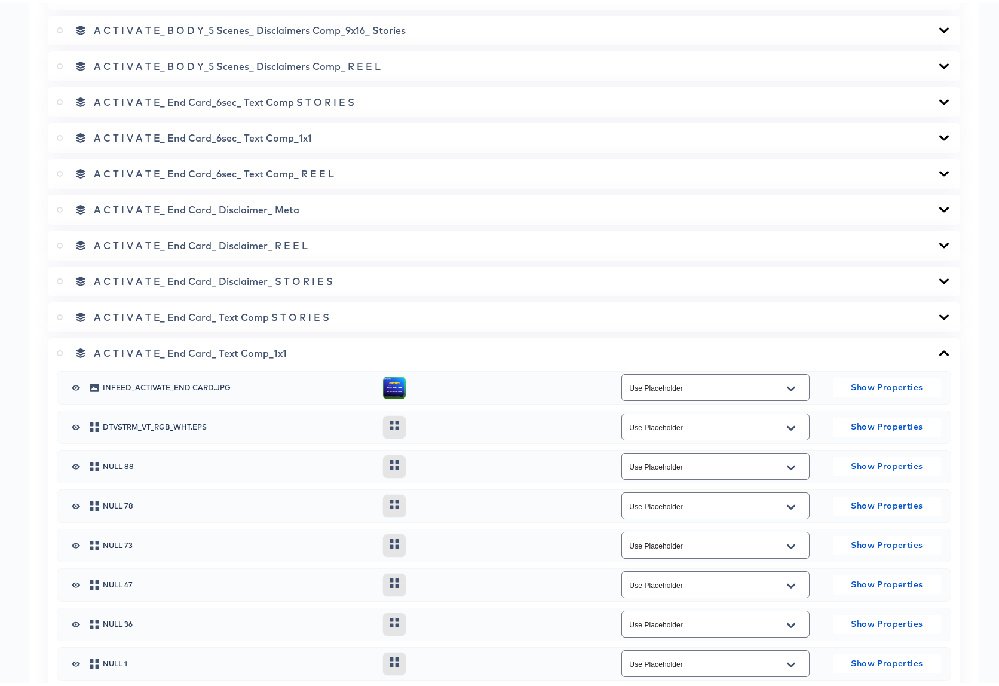
click at [937, 350] on icon at bounding box center [944, 350] width 14 height 10
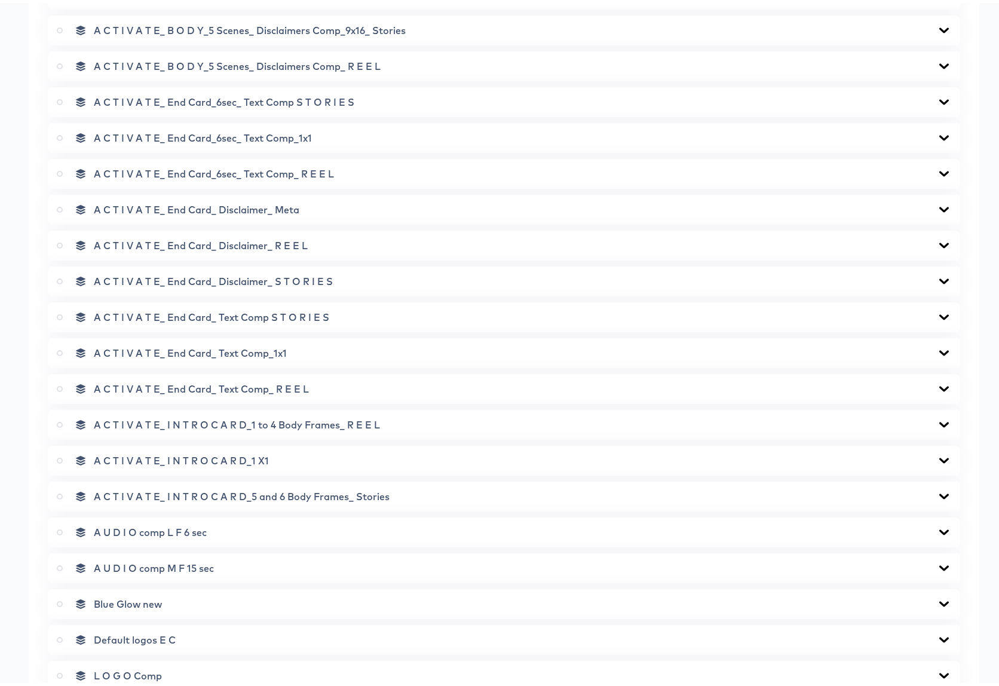
click at [937, 456] on icon at bounding box center [944, 458] width 14 height 10
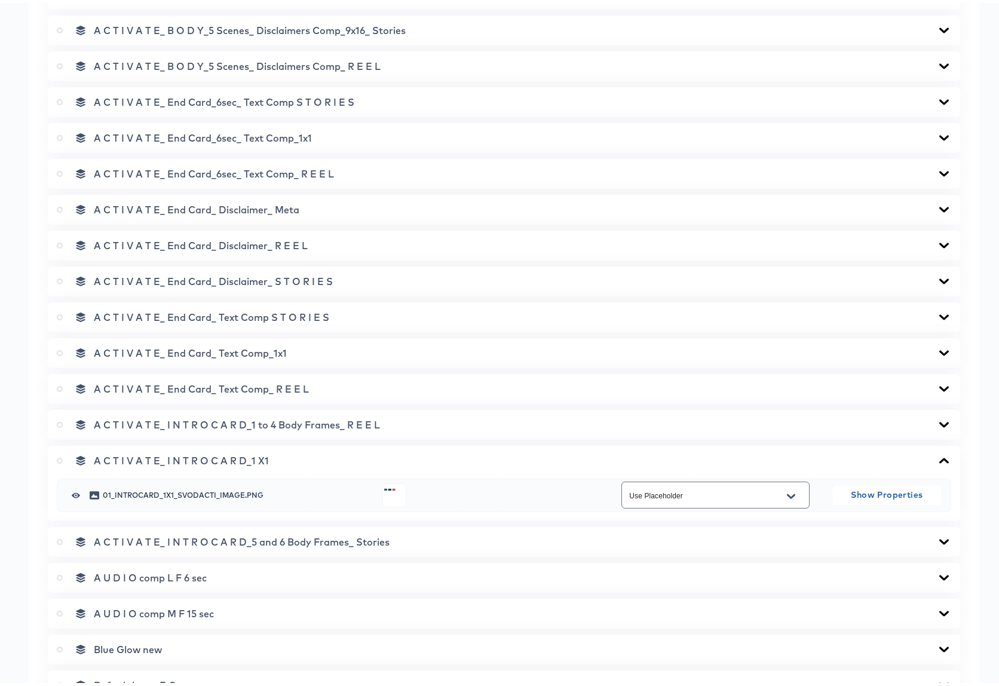
click at [788, 493] on icon "Open" at bounding box center [791, 494] width 8 height 10
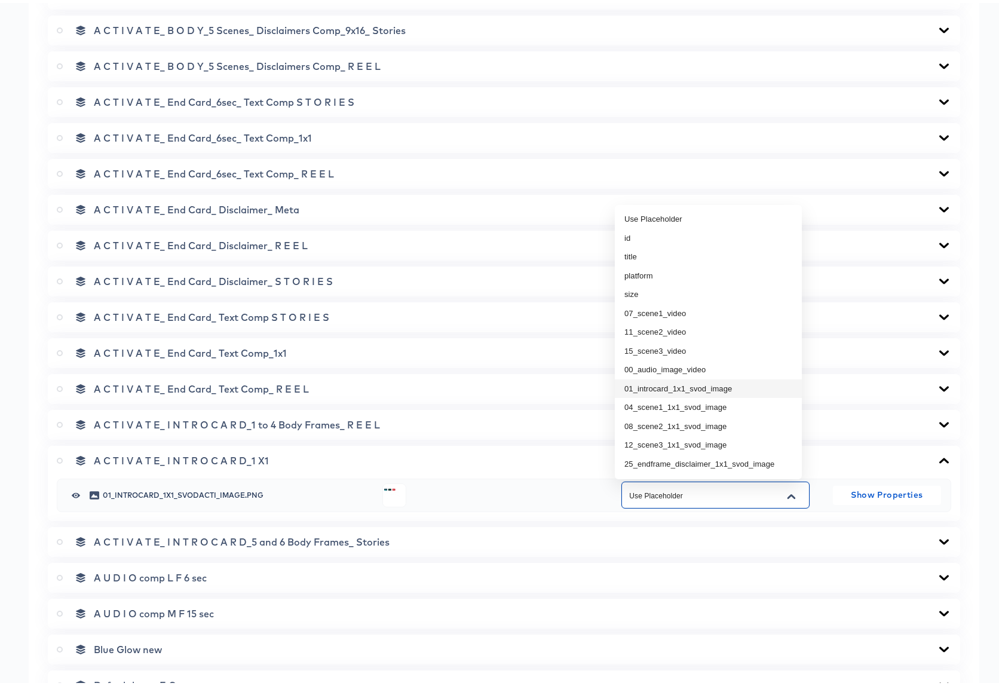
click at [716, 384] on li "01_introcard_1x1_svod_image" at bounding box center [708, 385] width 187 height 19
type input "01_introcard_1x1_svod_image"
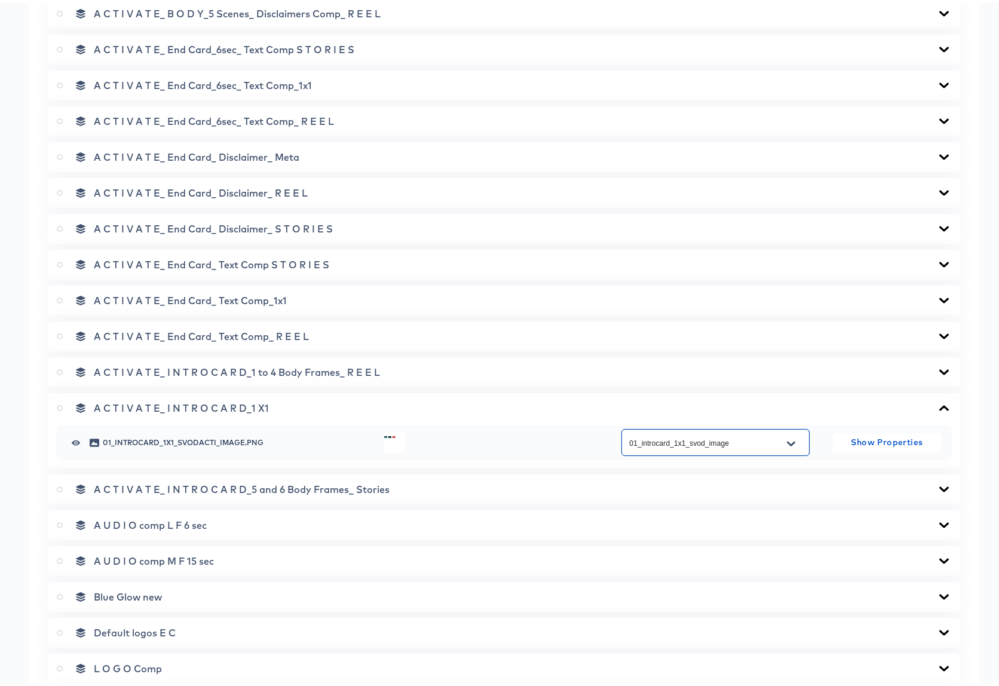
scroll to position [1394, 0]
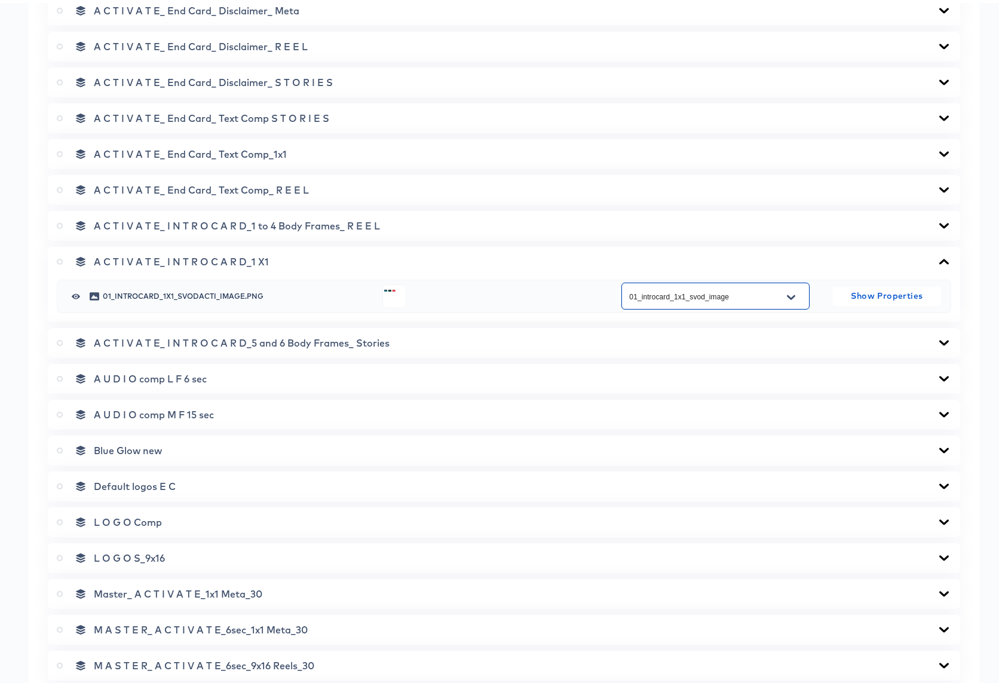
click at [939, 258] on icon at bounding box center [944, 258] width 10 height 5
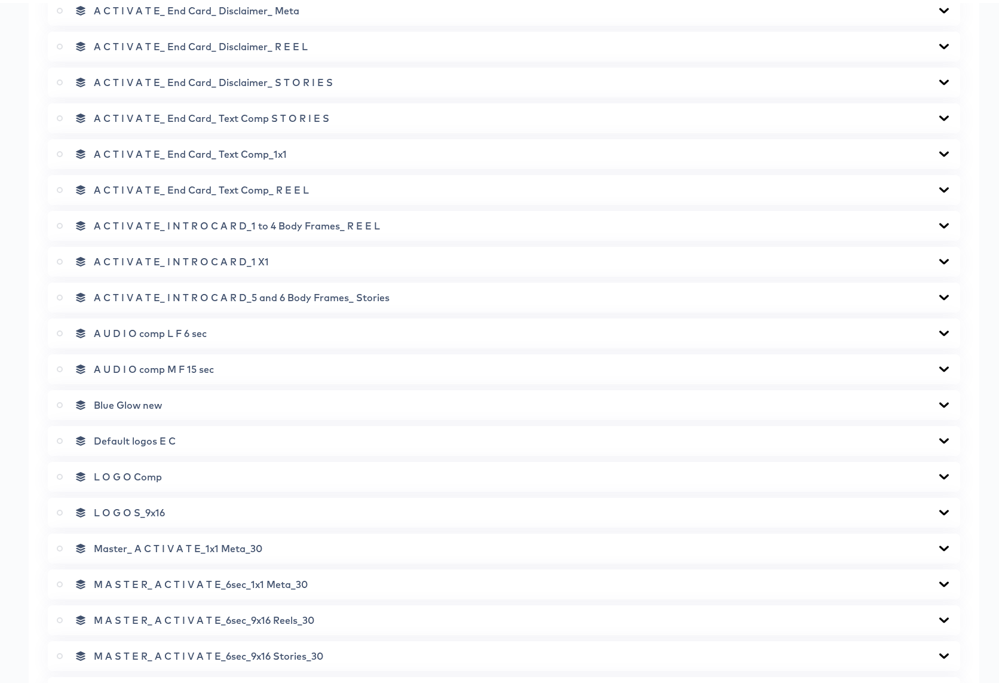
click at [939, 366] on icon at bounding box center [944, 365] width 10 height 5
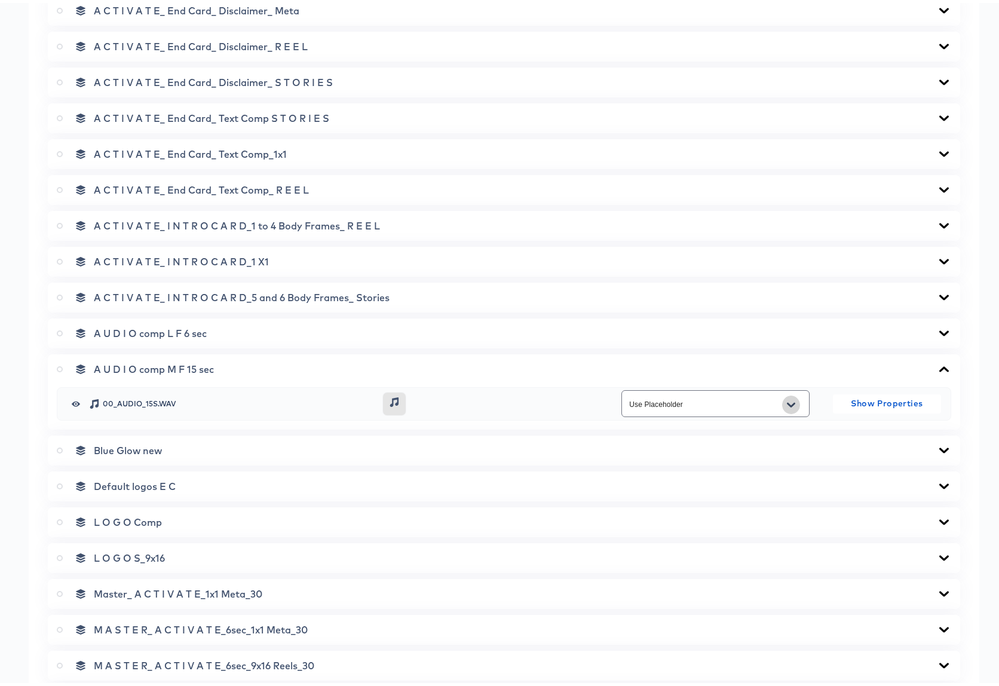
click at [787, 403] on icon "Open" at bounding box center [791, 402] width 8 height 10
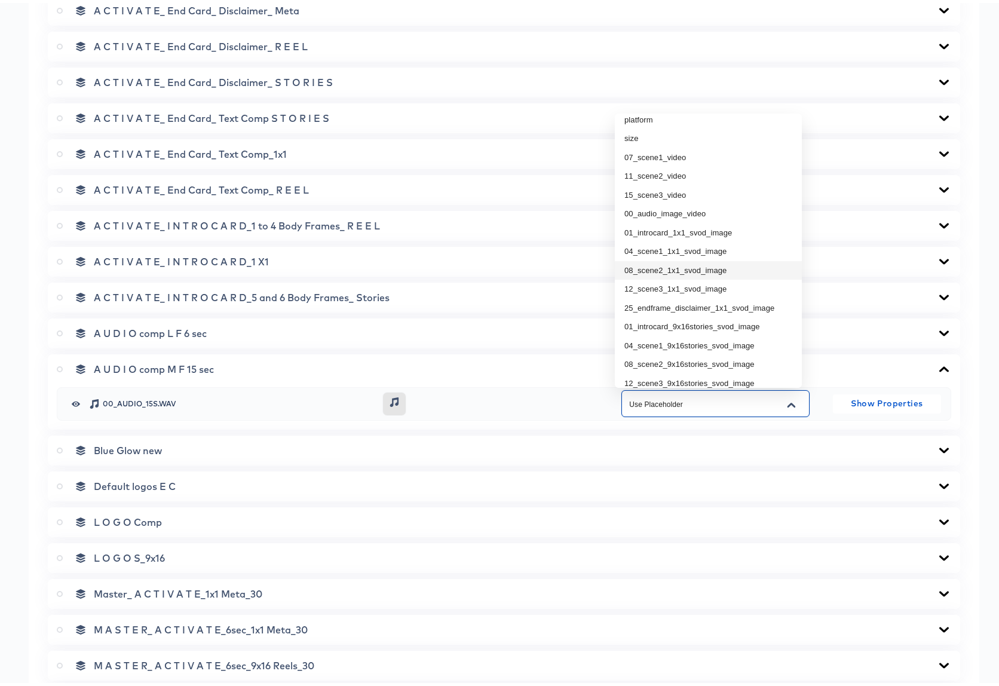
scroll to position [66, 0]
click at [682, 209] on li "00_audio_image_video" at bounding box center [708, 209] width 187 height 19
type input "00_audio_image_video"
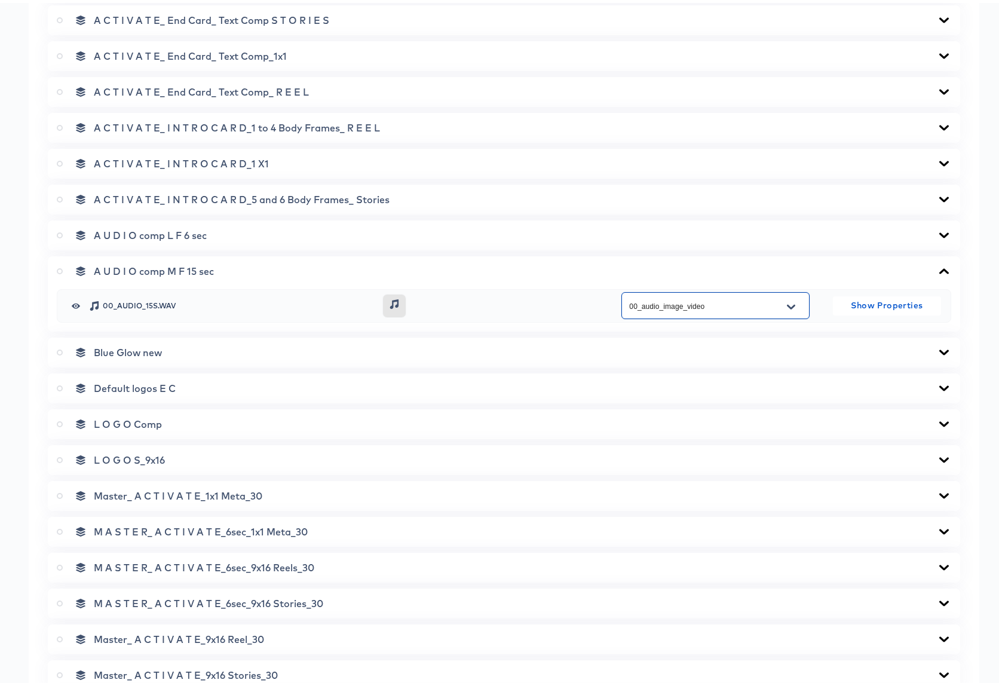
scroll to position [1493, 0]
click at [937, 419] on icon at bounding box center [944, 420] width 14 height 10
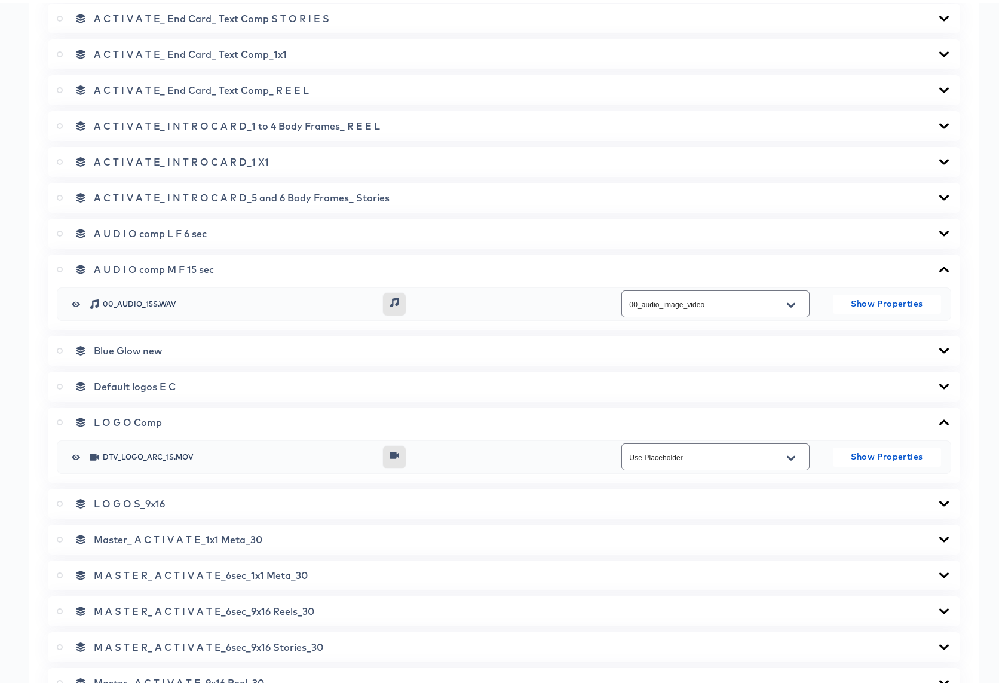
click at [937, 419] on icon at bounding box center [944, 420] width 14 height 10
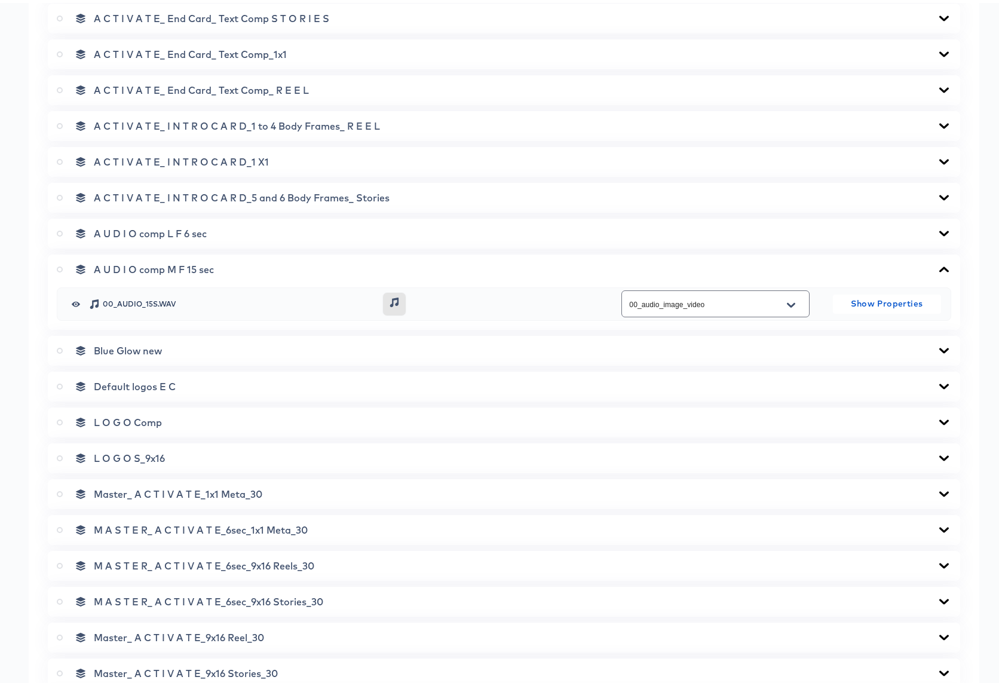
click at [937, 381] on icon at bounding box center [944, 384] width 14 height 10
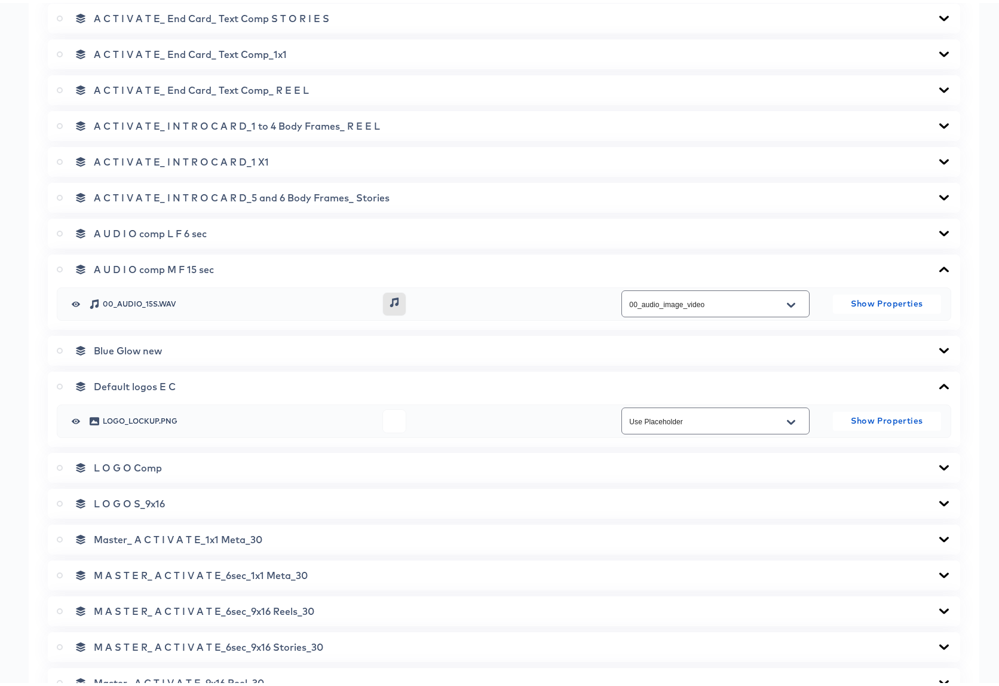
click at [939, 381] on icon at bounding box center [944, 383] width 10 height 5
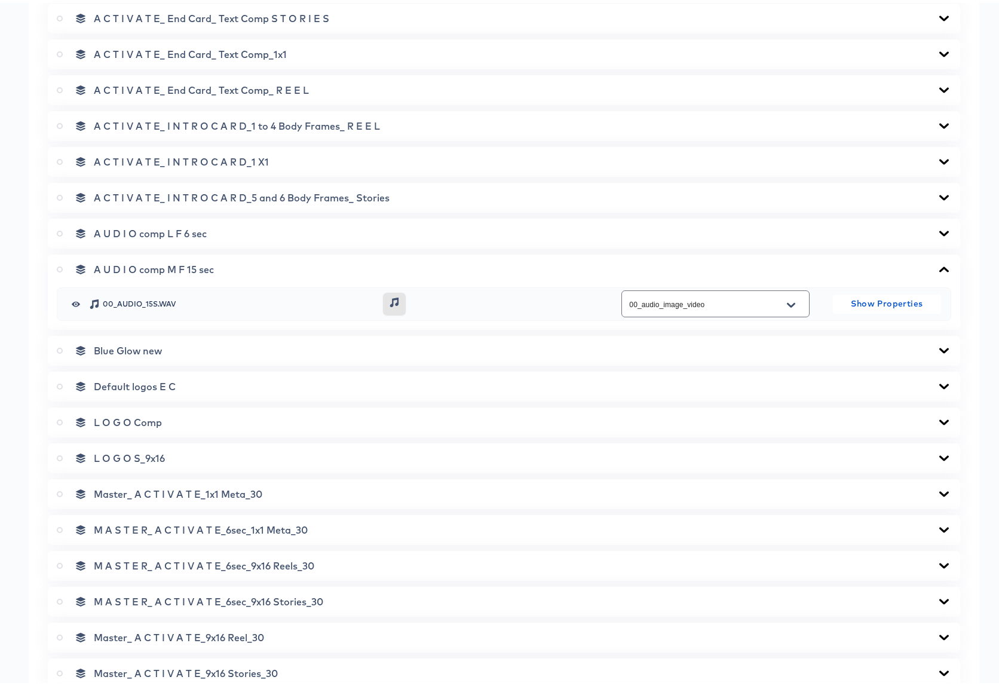
click at [939, 348] on icon at bounding box center [944, 347] width 10 height 5
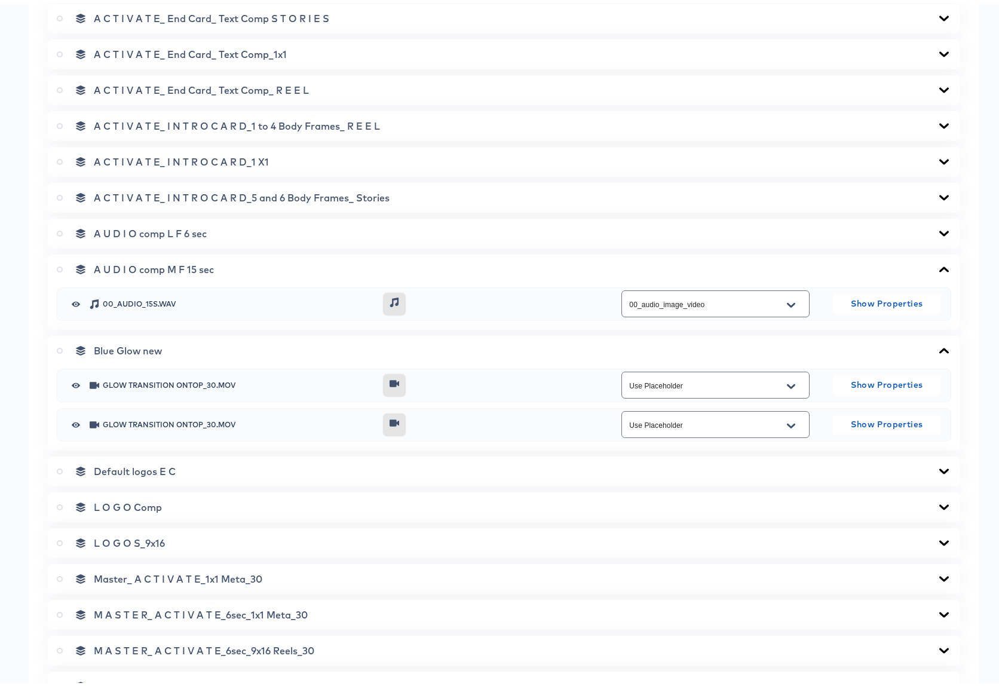
click at [937, 348] on icon at bounding box center [944, 348] width 14 height 10
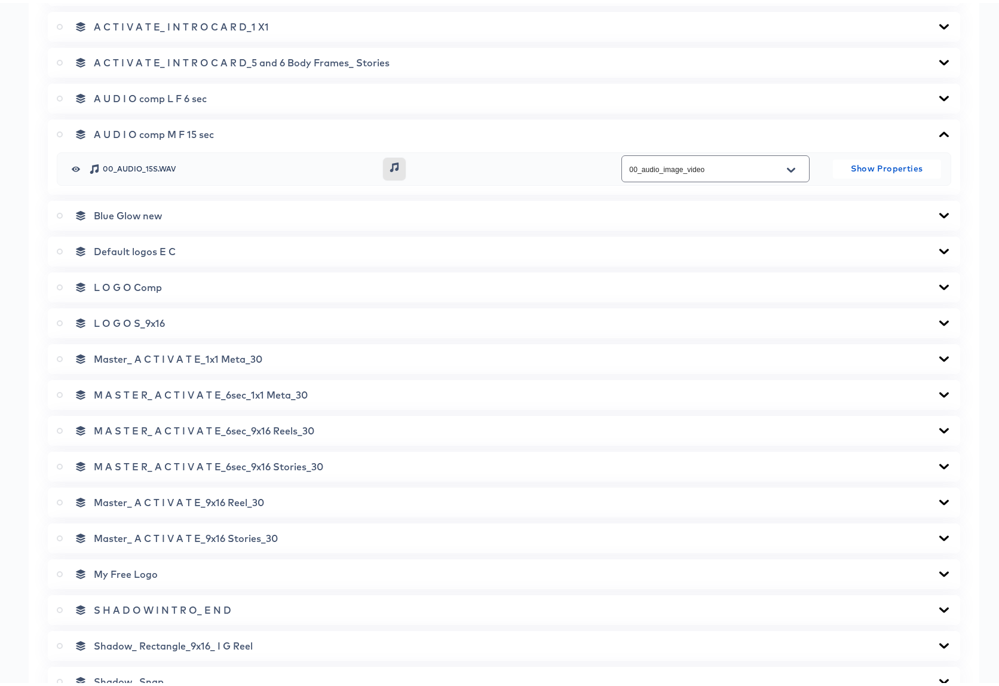
scroll to position [2017, 0]
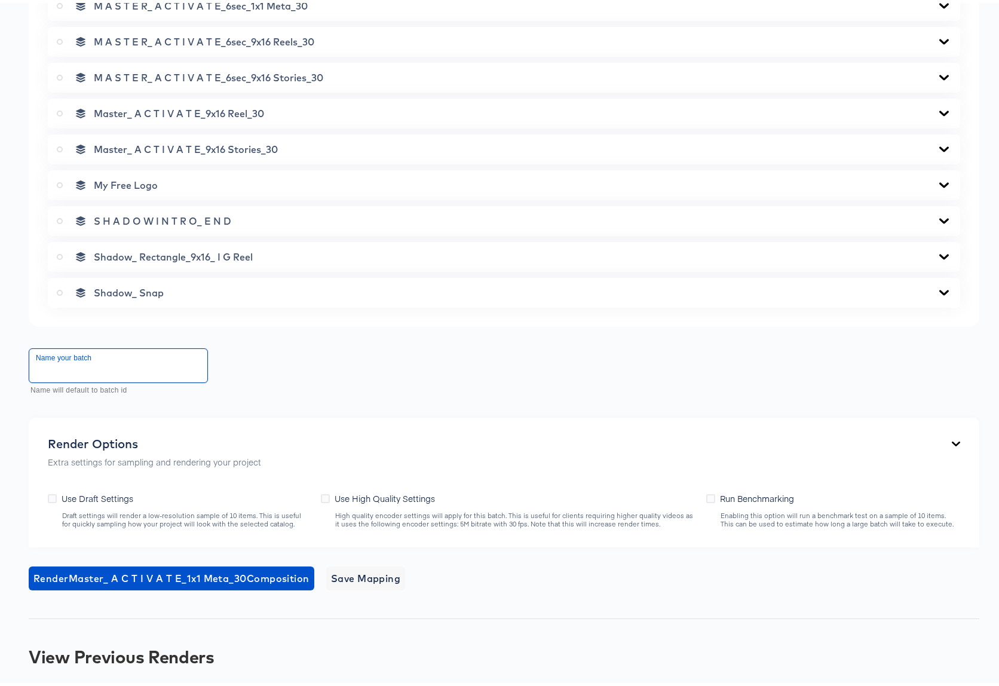
click at [97, 366] on input "text" at bounding box center [118, 362] width 178 height 33
type input "M"
type input "Activate Meta 1x1 15sec Draft"
click at [51, 496] on icon at bounding box center [52, 495] width 9 height 9
click at [0, 0] on input "Use Draft Settings" at bounding box center [0, 0] width 0 height 0
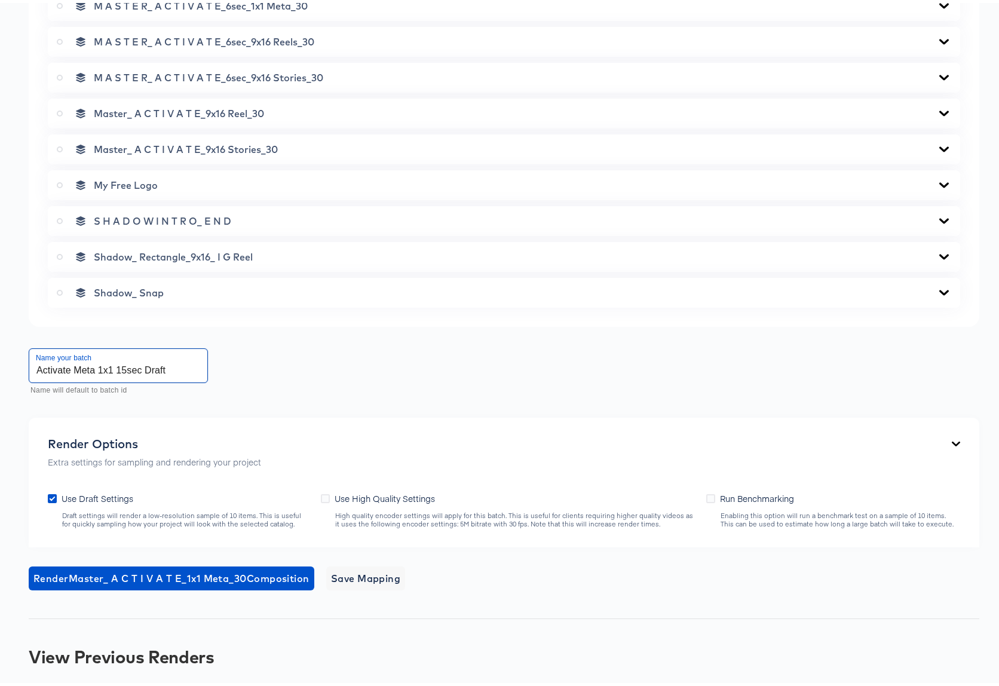
drag, startPoint x: 142, startPoint y: 371, endPoint x: 23, endPoint y: 369, distance: 118.9
click at [385, 575] on span "Save Mapping" at bounding box center [366, 575] width 70 height 17
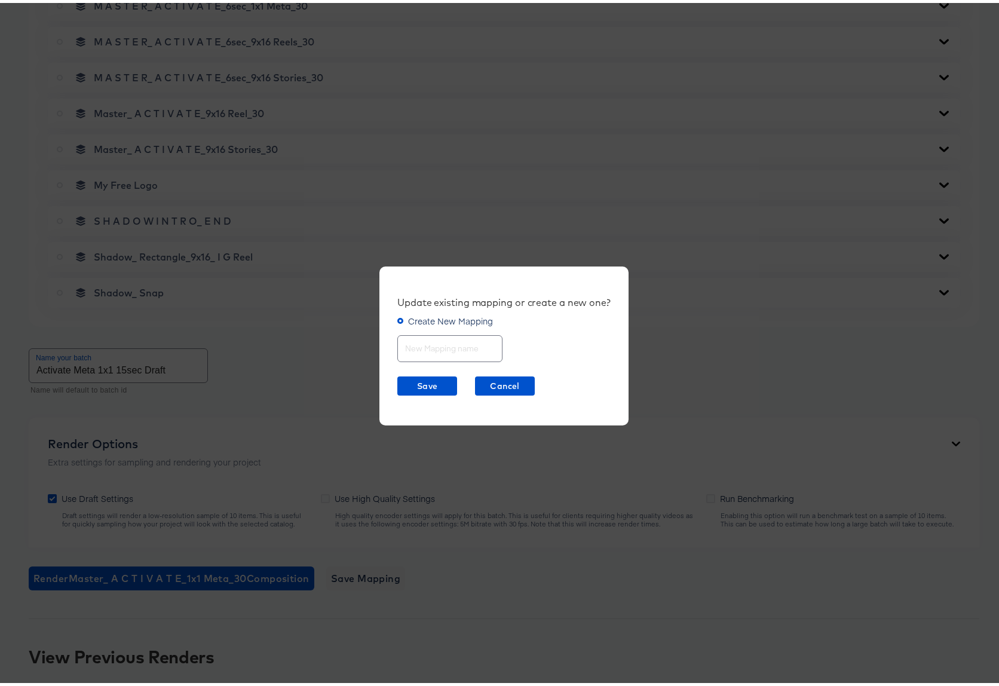
click at [413, 344] on input "text" at bounding box center [450, 341] width 104 height 26
paste input "Activate Meta 1x1 15sec"
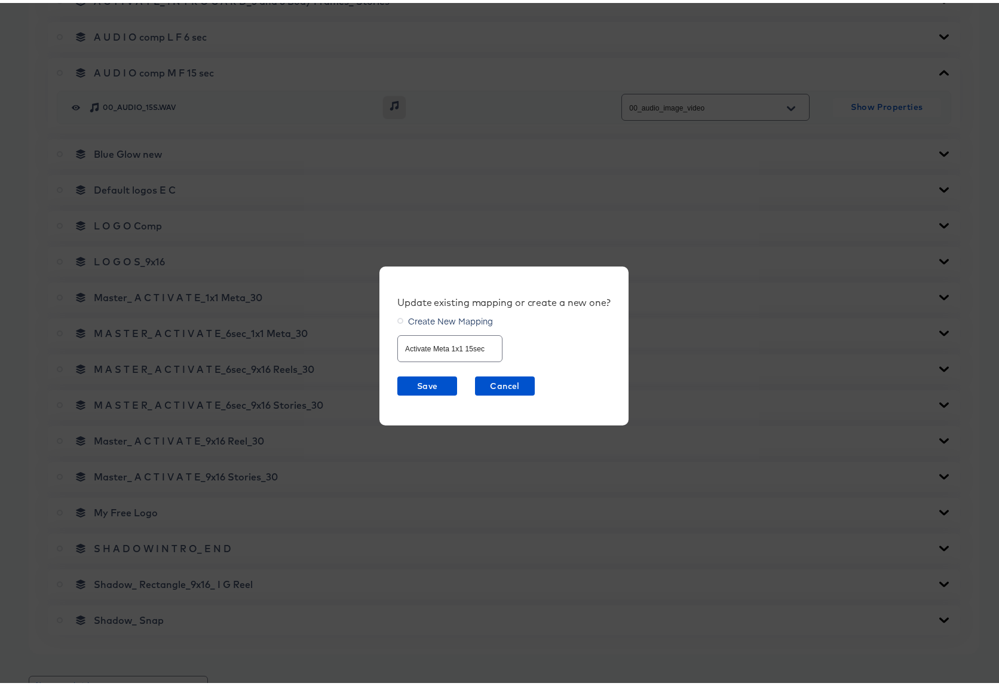
scroll to position [0, 0]
drag, startPoint x: 265, startPoint y: 295, endPoint x: 385, endPoint y: 304, distance: 120.5
click at [385, 304] on div "Update existing mapping or create a new one? Create New Mapping Activate Meta 1…" at bounding box center [504, 343] width 1008 height 686
drag, startPoint x: 401, startPoint y: 347, endPoint x: 544, endPoint y: 359, distance: 143.9
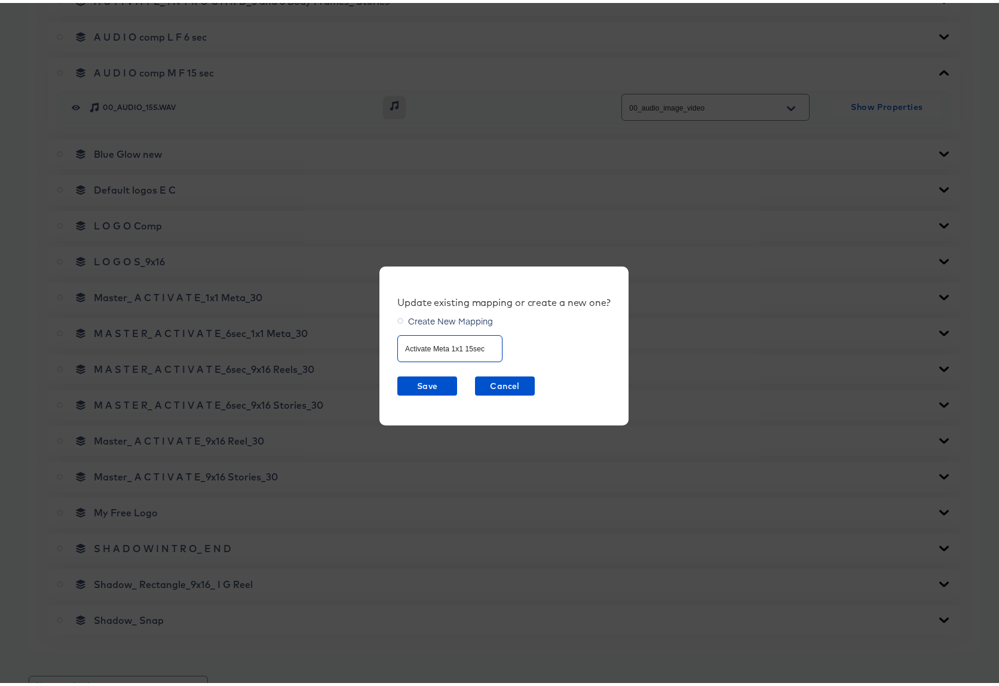
click at [544, 359] on div "Update existing mapping or create a new one? Create New Mapping Activate Meta 1…" at bounding box center [503, 343] width 249 height 160
type input "Master_ACTIVATE_1x1_Meta_30"
click at [425, 382] on span "Save" at bounding box center [427, 383] width 50 height 15
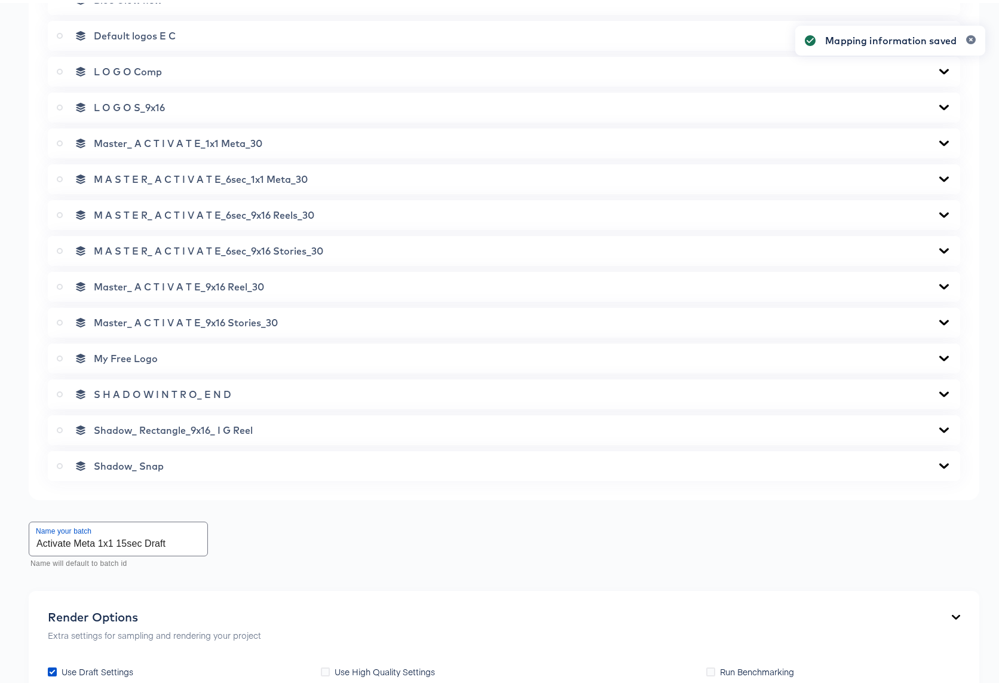
scroll to position [2051, 0]
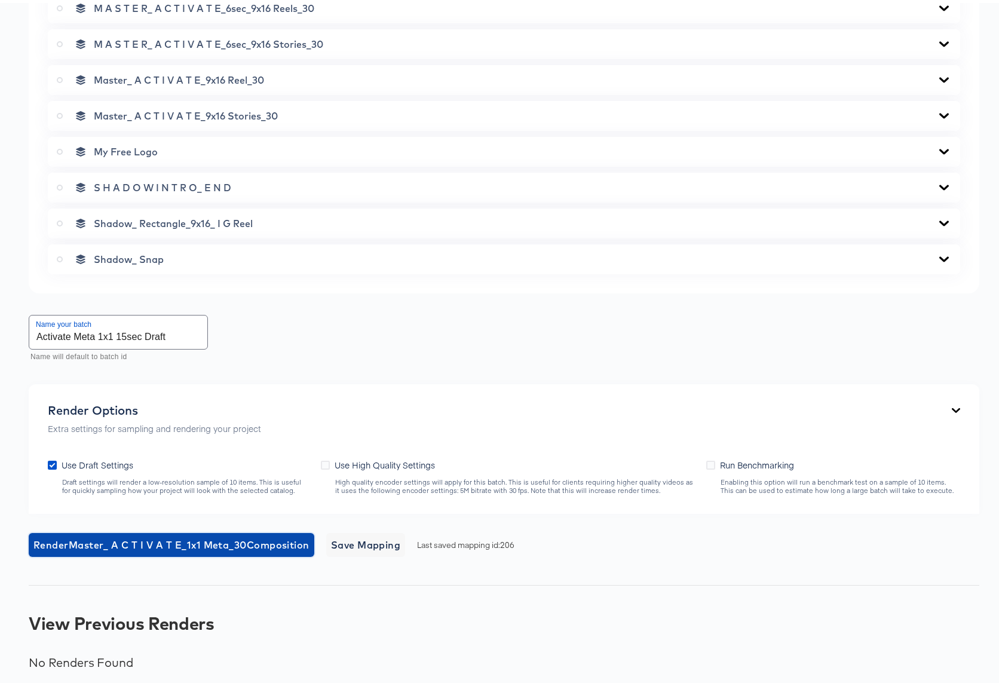
click at [245, 540] on span "Render Master_ A C T I V A T E_1x1 Meta_30 Composition" at bounding box center [171, 541] width 276 height 17
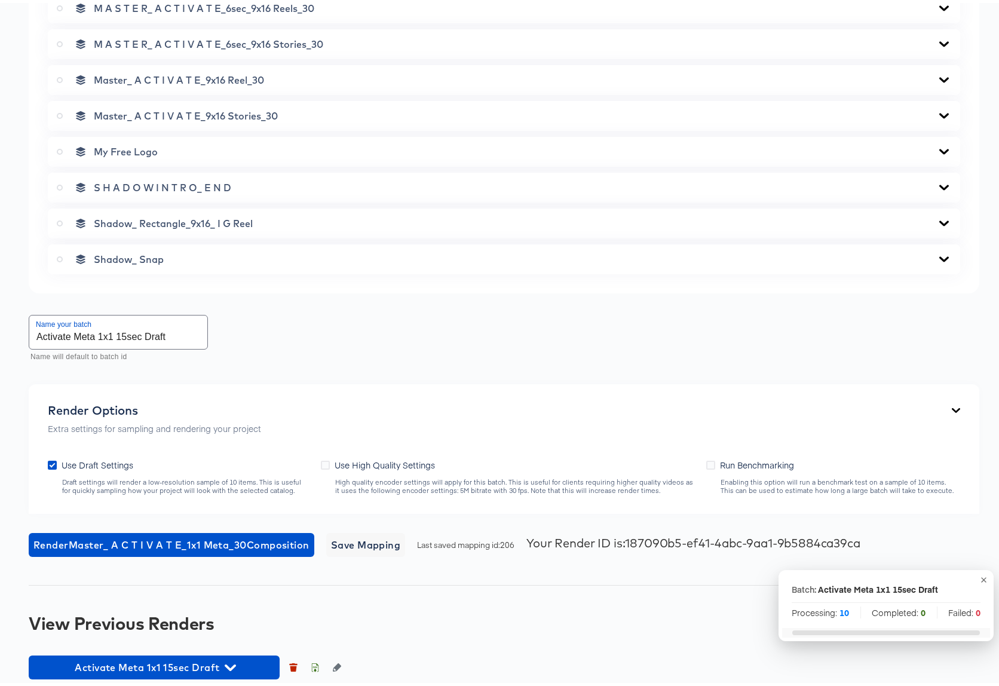
scroll to position [2060, 0]
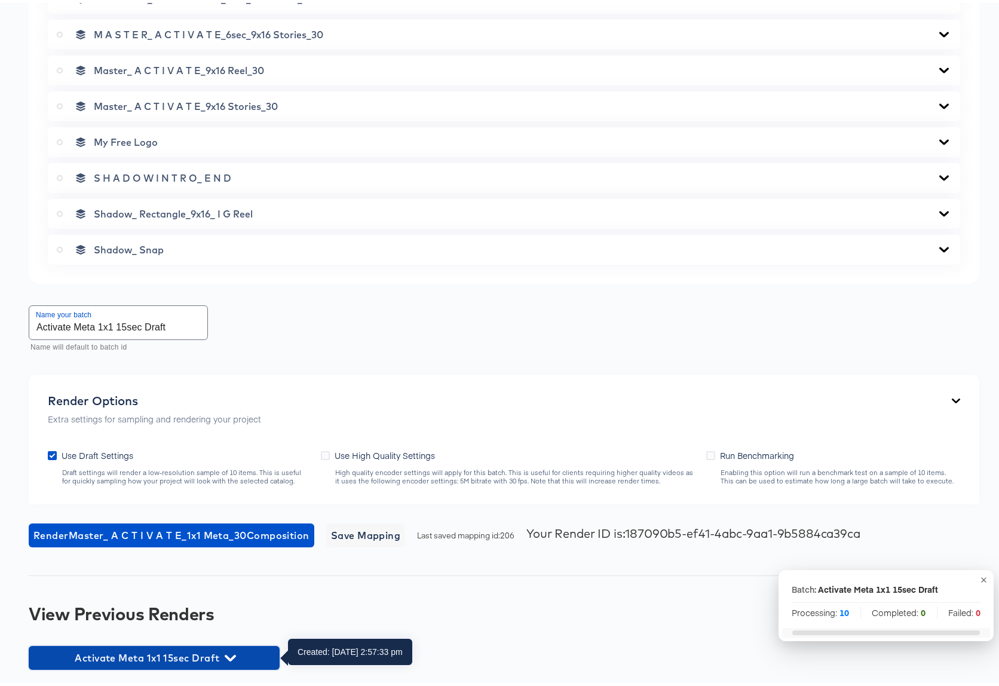
click at [228, 658] on icon "button" at bounding box center [230, 654] width 11 height 11
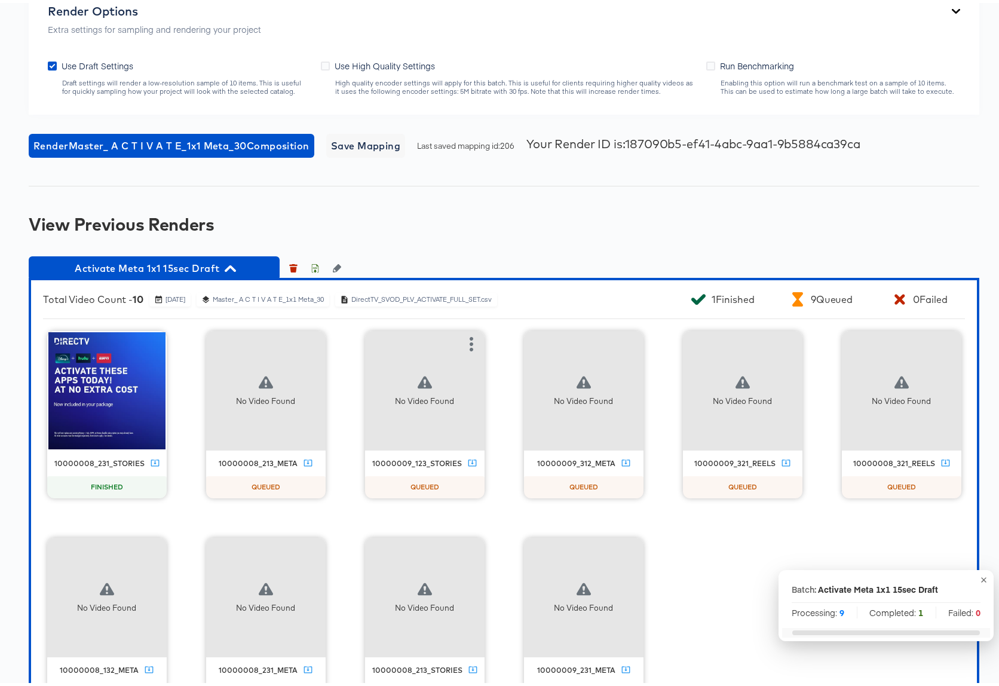
scroll to position [2499, 0]
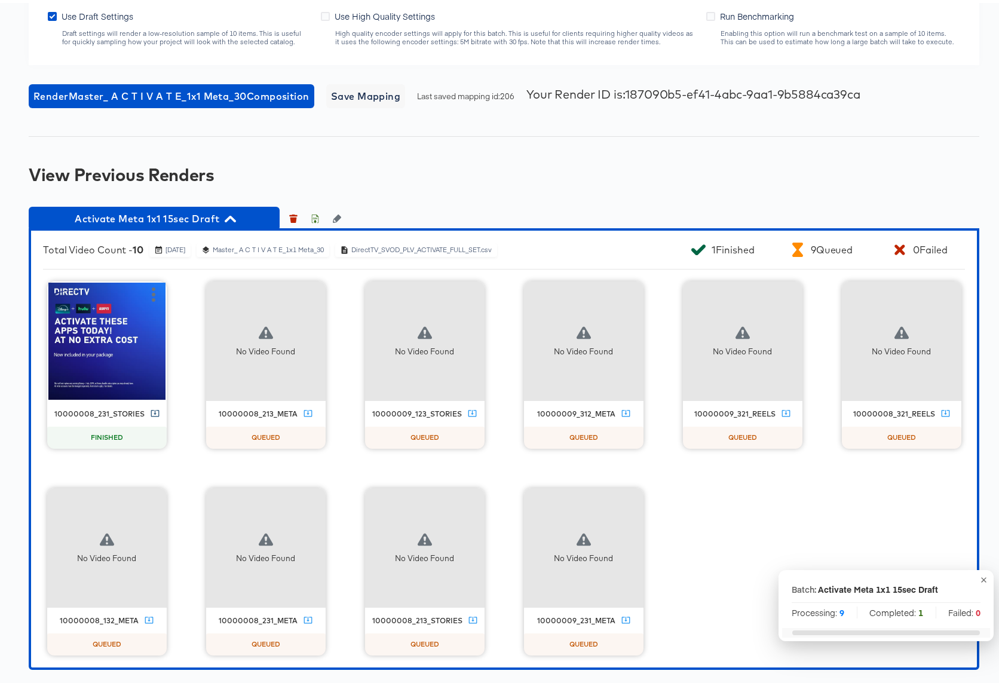
click at [160, 411] on icon at bounding box center [155, 410] width 9 height 9
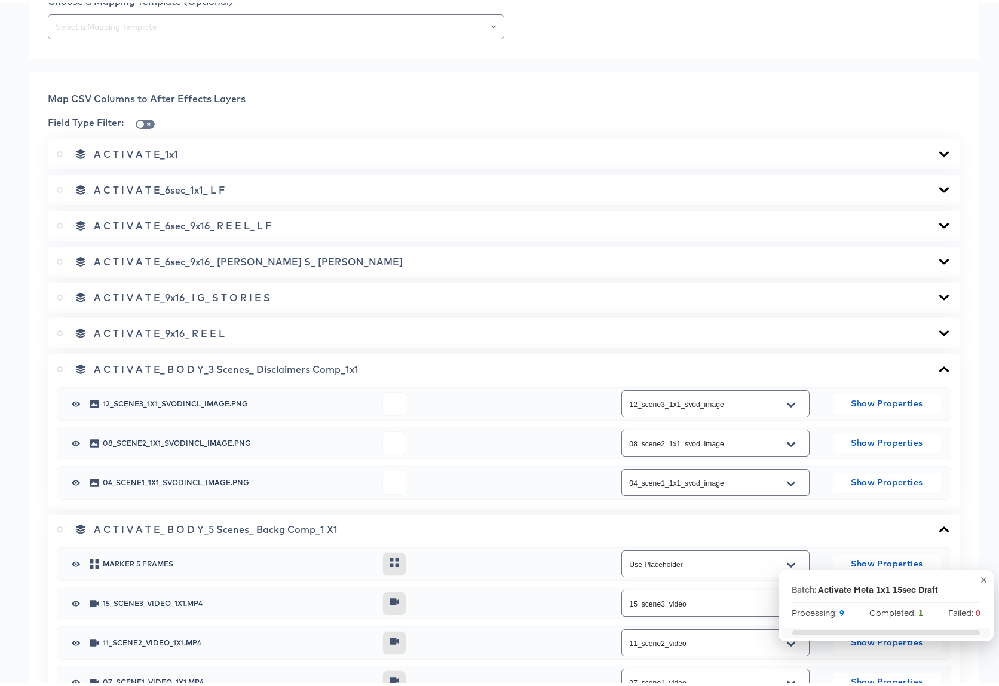
scroll to position [424, 0]
